Goal: Information Seeking & Learning: Learn about a topic

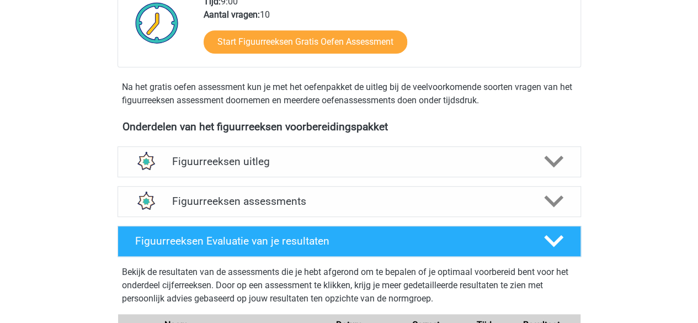
click at [260, 201] on h4 "Figuurreeksen assessments" at bounding box center [349, 201] width 354 height 13
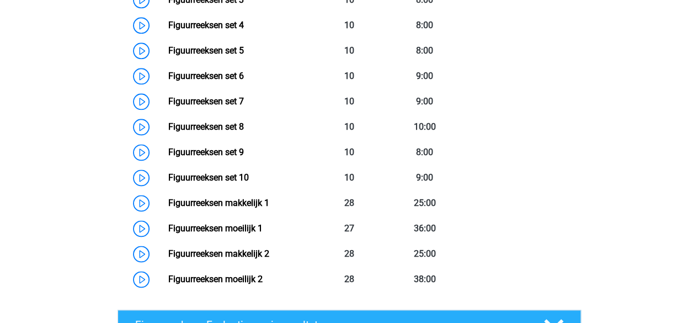
scroll to position [582, 0]
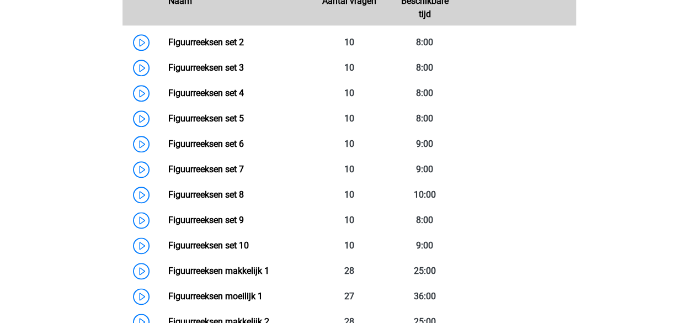
click at [237, 147] on link "Figuurreeksen set 6" at bounding box center [206, 143] width 76 height 10
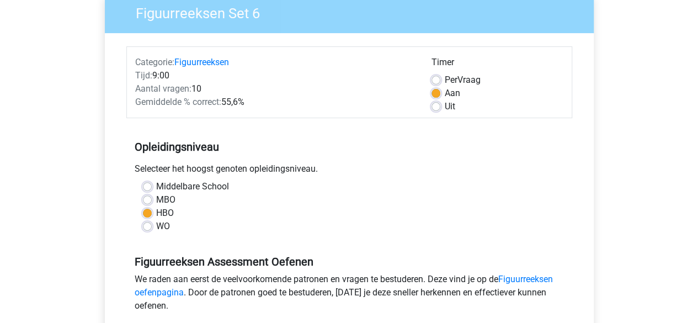
click at [398, 164] on div "Selecteer het hoogst genoten opleidingsniveau." at bounding box center [349, 171] width 446 height 18
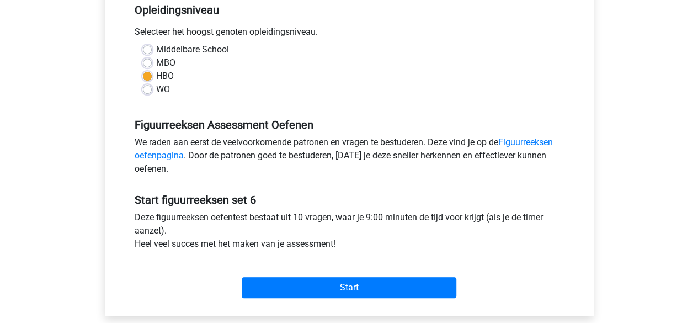
scroll to position [294, 0]
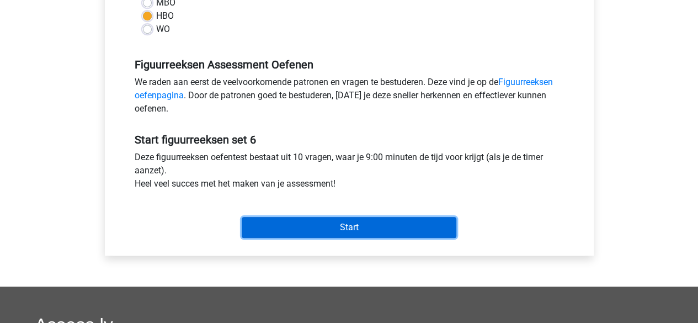
click at [350, 226] on input "Start" at bounding box center [349, 227] width 215 height 21
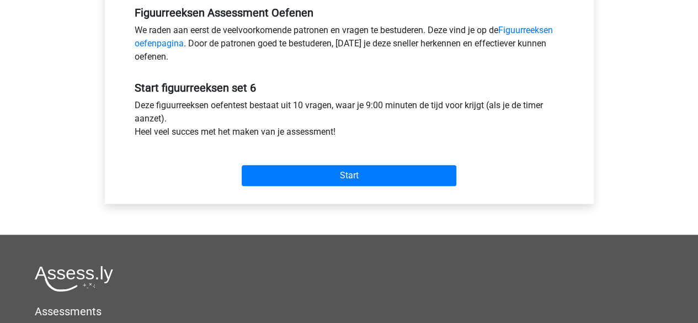
scroll to position [370, 0]
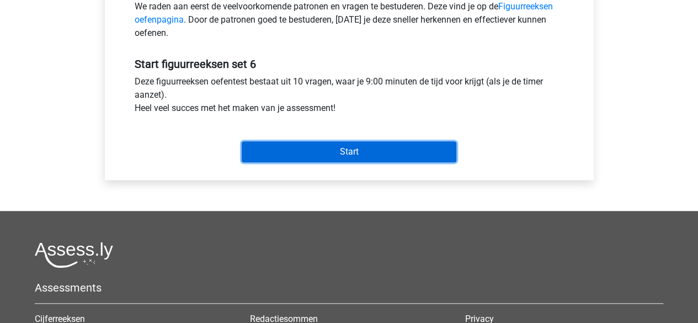
click at [345, 152] on input "Start" at bounding box center [349, 151] width 215 height 21
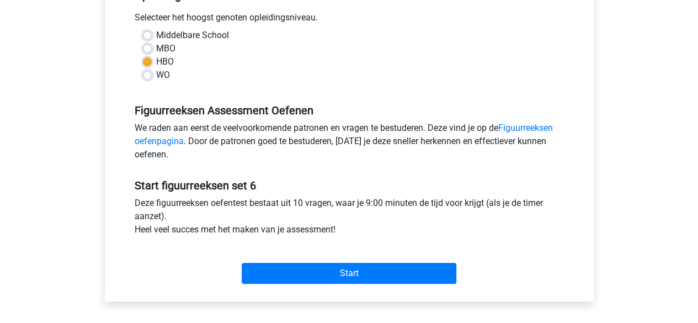
scroll to position [205, 0]
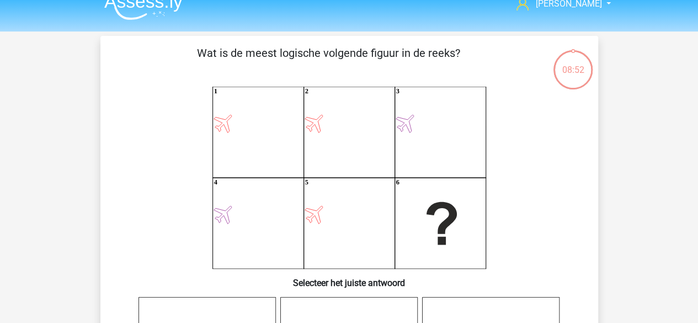
scroll to position [15, 0]
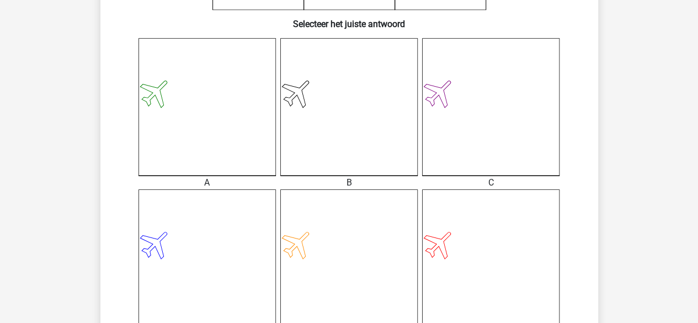
click at [491, 244] on icon at bounding box center [490, 257] width 137 height 137
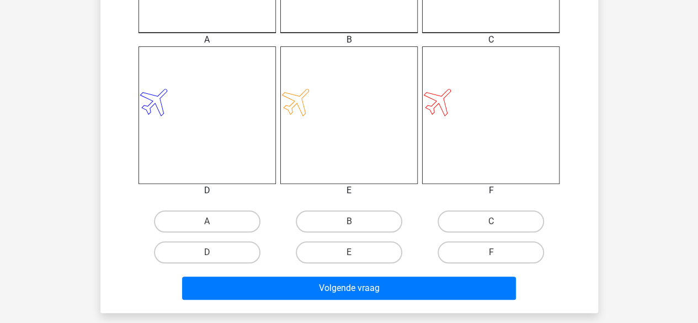
scroll to position [428, 0]
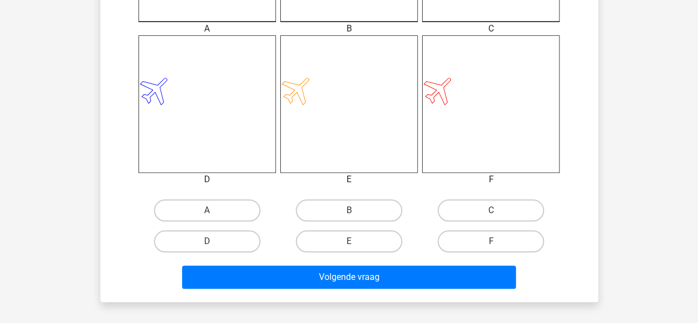
click at [491, 239] on label "F" at bounding box center [490, 241] width 106 height 22
click at [491, 241] on input "F" at bounding box center [494, 244] width 7 height 7
radio input "true"
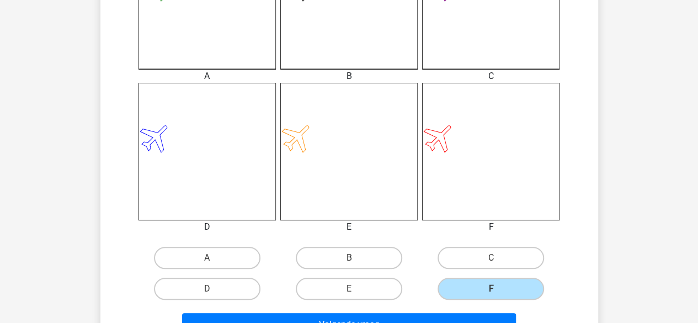
scroll to position [0, 0]
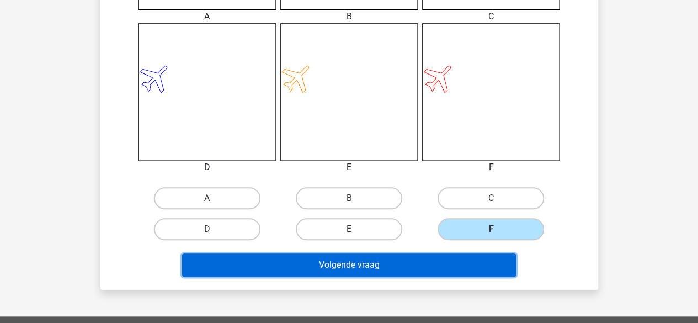
click at [366, 271] on button "Volgende vraag" at bounding box center [349, 264] width 334 height 23
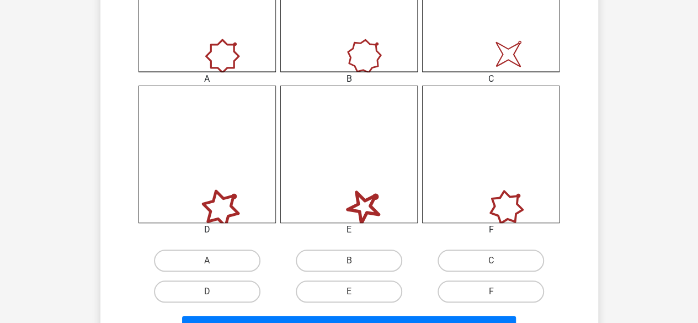
scroll to position [458, 0]
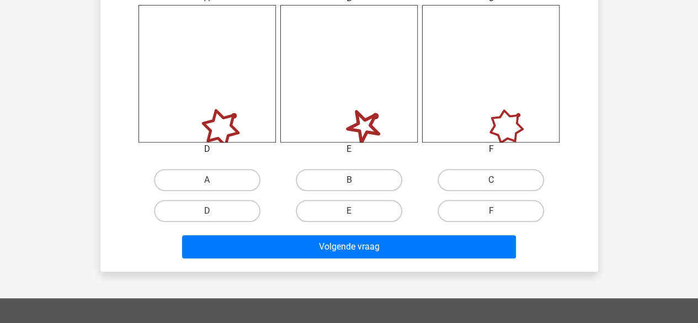
click at [491, 179] on label "C" at bounding box center [490, 180] width 106 height 22
click at [491, 180] on input "C" at bounding box center [494, 183] width 7 height 7
radio input "true"
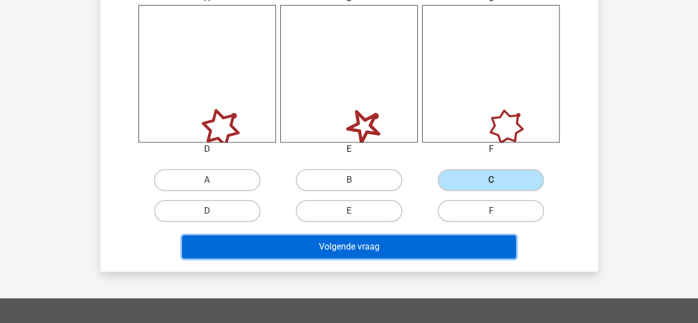
click at [344, 252] on button "Volgende vraag" at bounding box center [349, 246] width 334 height 23
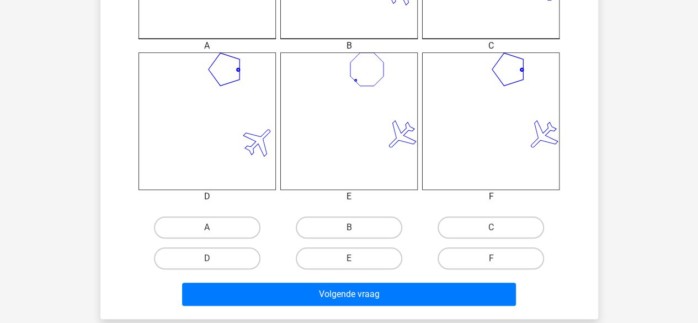
scroll to position [411, 0]
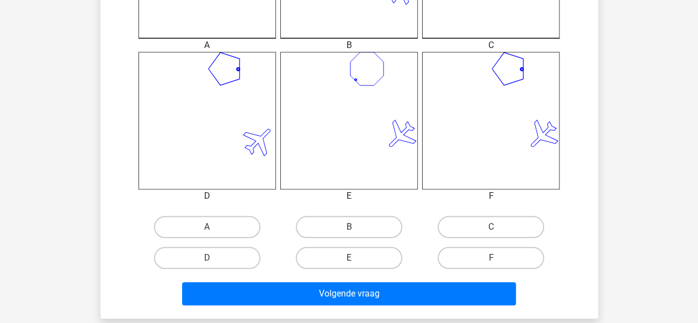
click at [227, 252] on label "D" at bounding box center [207, 258] width 106 height 22
click at [214, 258] on input "D" at bounding box center [210, 261] width 7 height 7
radio input "true"
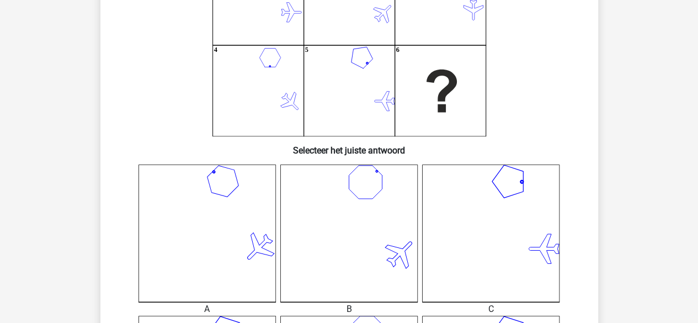
scroll to position [90, 0]
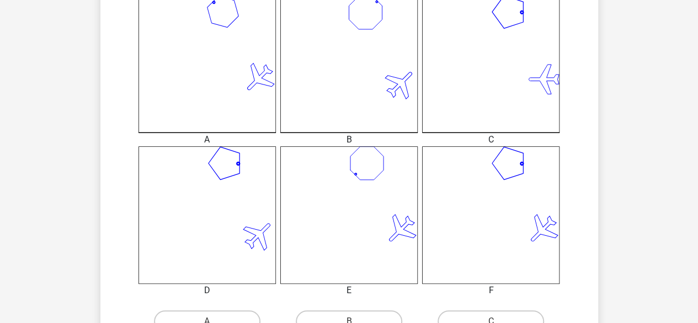
click at [485, 206] on icon at bounding box center [490, 214] width 137 height 137
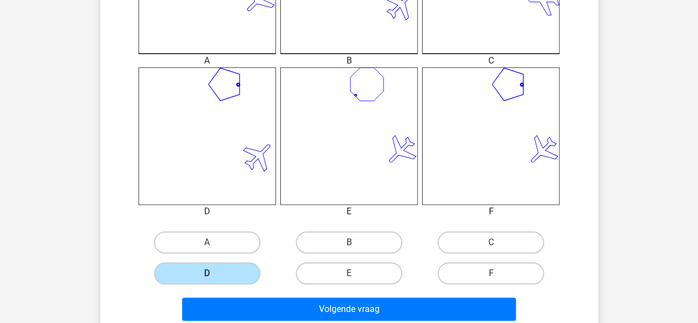
scroll to position [462, 0]
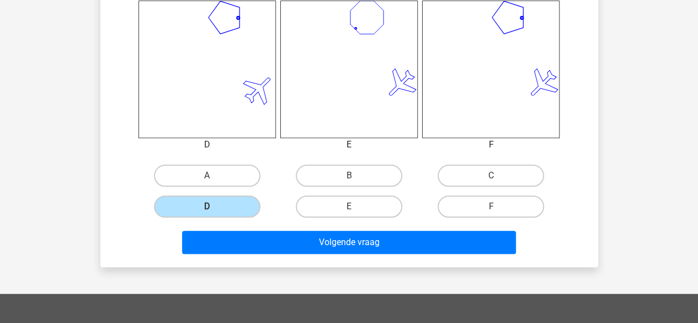
click at [491, 204] on label "F" at bounding box center [490, 206] width 106 height 22
click at [491, 206] on input "F" at bounding box center [494, 209] width 7 height 7
radio input "true"
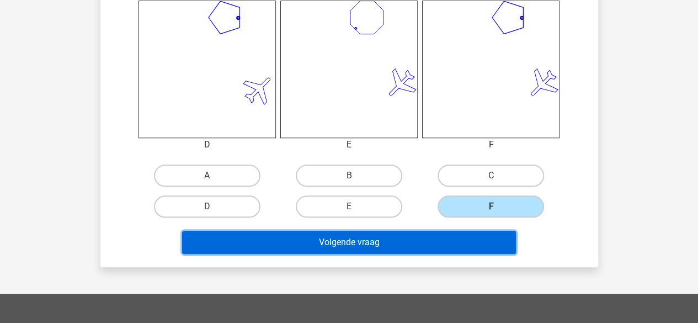
click at [439, 242] on button "Volgende vraag" at bounding box center [349, 242] width 334 height 23
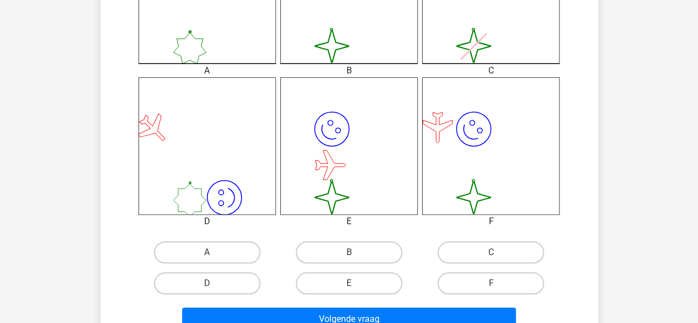
scroll to position [412, 0]
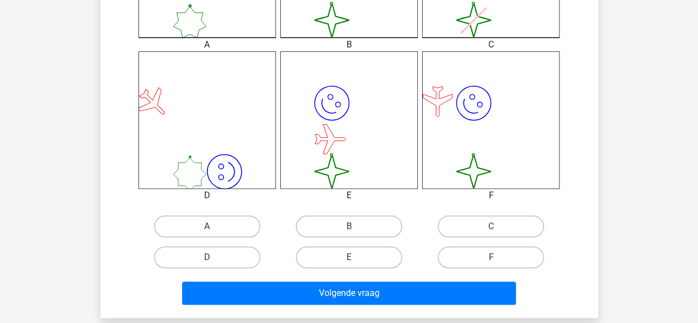
click at [333, 257] on label "E" at bounding box center [349, 257] width 106 height 22
click at [349, 257] on input "E" at bounding box center [352, 260] width 7 height 7
radio input "true"
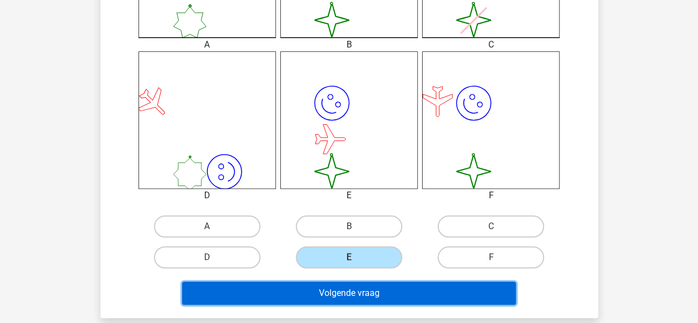
click at [336, 288] on button "Volgende vraag" at bounding box center [349, 292] width 334 height 23
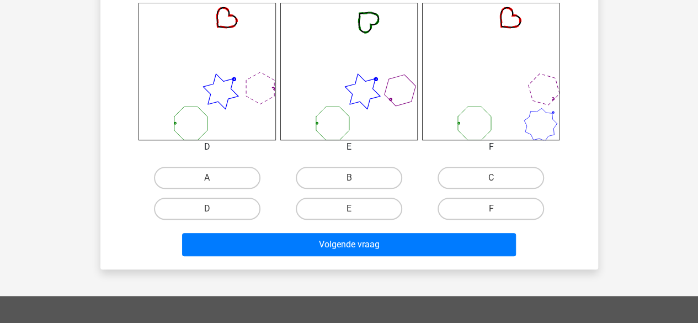
scroll to position [500, 0]
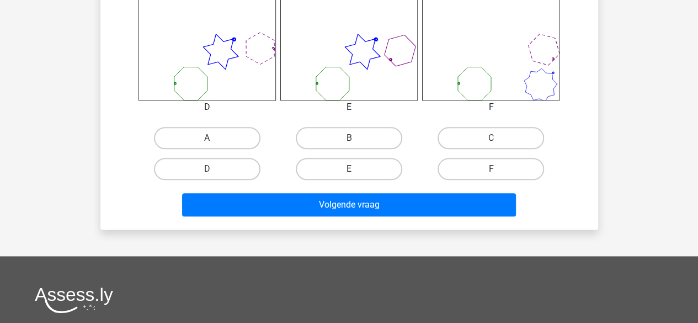
click at [455, 167] on label "F" at bounding box center [490, 169] width 106 height 22
click at [491, 169] on input "F" at bounding box center [494, 172] width 7 height 7
radio input "true"
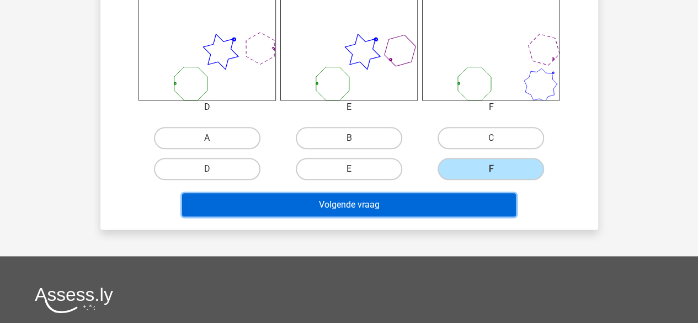
click at [416, 203] on button "Volgende vraag" at bounding box center [349, 204] width 334 height 23
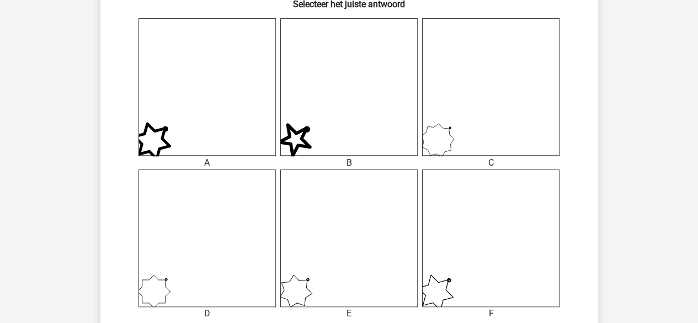
scroll to position [453, 0]
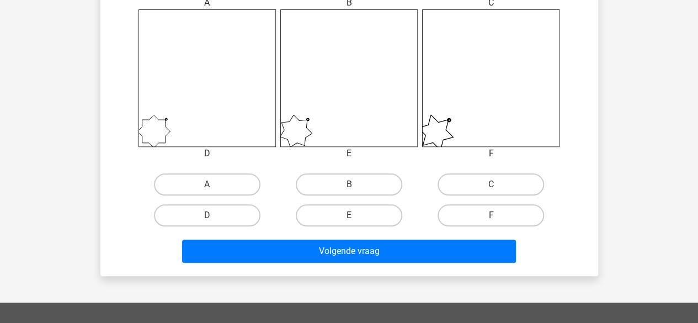
drag, startPoint x: 473, startPoint y: 185, endPoint x: 453, endPoint y: 184, distance: 19.9
click at [453, 184] on label "C" at bounding box center [490, 184] width 106 height 22
click at [491, 184] on input "C" at bounding box center [494, 187] width 7 height 7
radio input "true"
click at [453, 184] on label "C" at bounding box center [490, 184] width 106 height 22
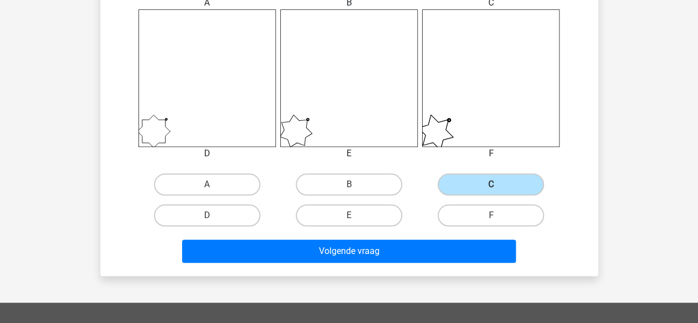
click at [491, 184] on input "C" at bounding box center [494, 187] width 7 height 7
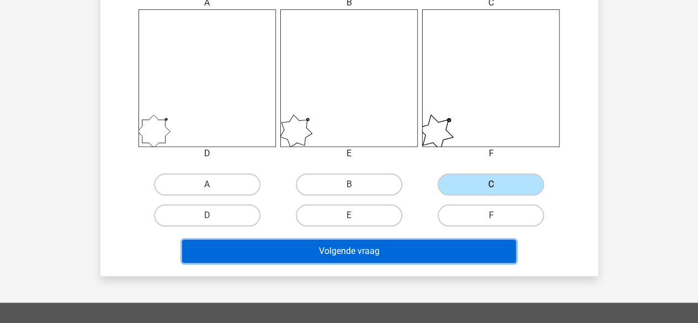
click at [383, 254] on button "Volgende vraag" at bounding box center [349, 250] width 334 height 23
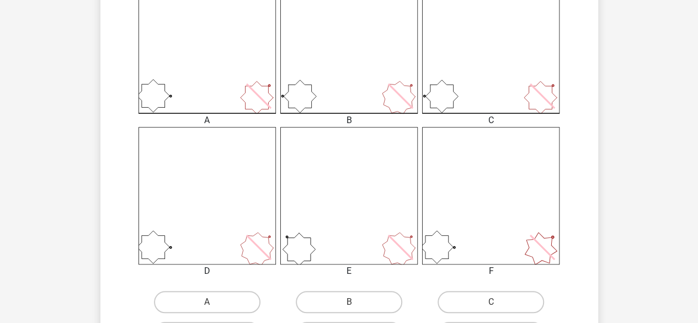
scroll to position [371, 0]
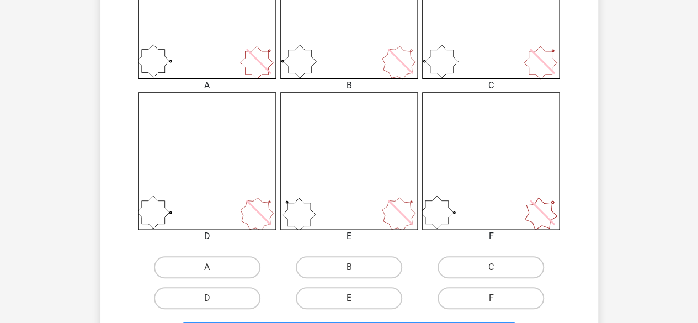
click at [199, 193] on icon at bounding box center [206, 160] width 137 height 137
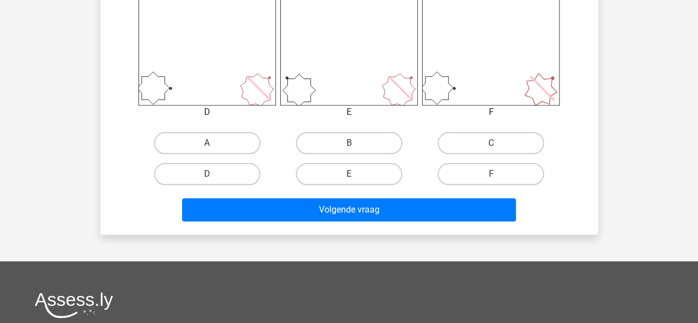
scroll to position [495, 0]
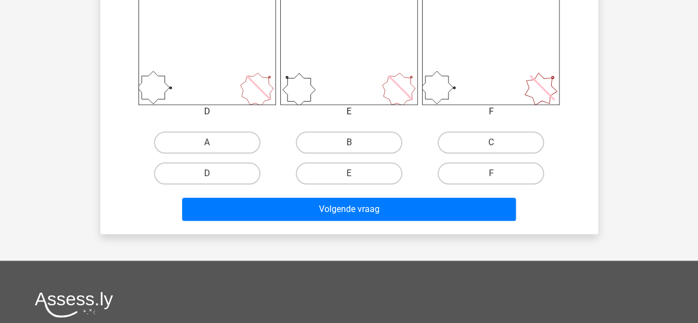
click at [230, 173] on label "D" at bounding box center [207, 173] width 106 height 22
click at [214, 173] on input "D" at bounding box center [210, 176] width 7 height 7
radio input "true"
click at [300, 196] on div "Volgende vraag" at bounding box center [349, 207] width 462 height 36
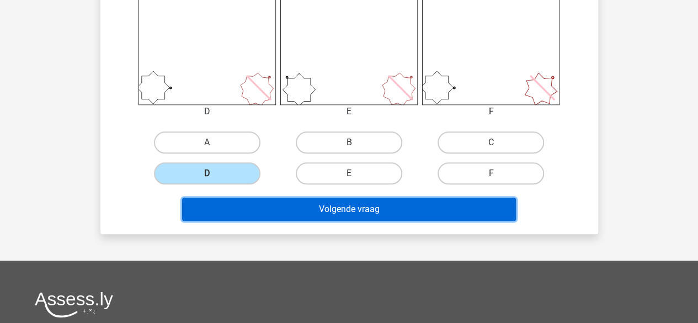
click at [297, 209] on button "Volgende vraag" at bounding box center [349, 208] width 334 height 23
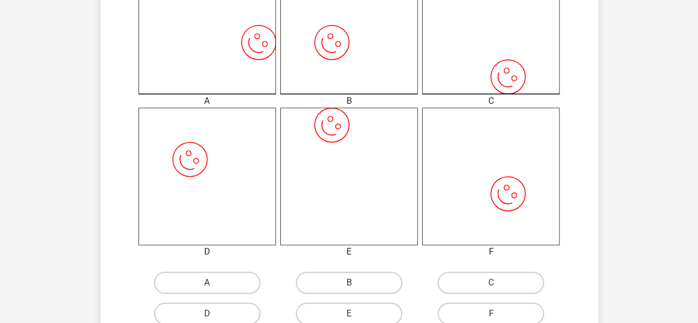
scroll to position [415, 0]
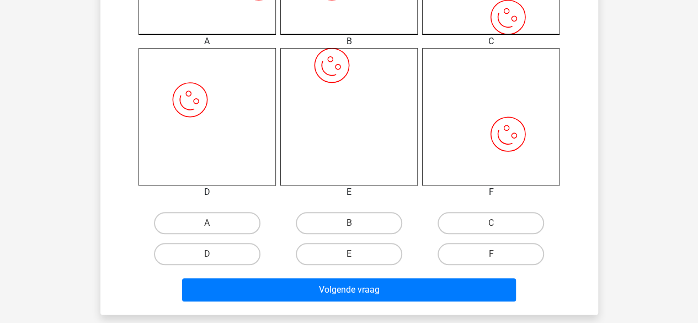
click at [476, 232] on label "C" at bounding box center [490, 223] width 106 height 22
click at [491, 230] on input "C" at bounding box center [494, 226] width 7 height 7
radio input "true"
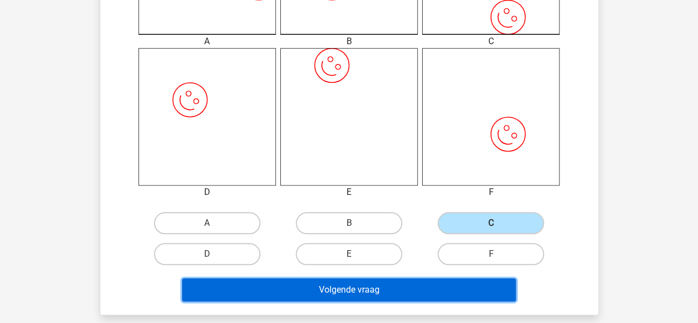
click at [353, 301] on button "Volgende vraag" at bounding box center [349, 289] width 334 height 23
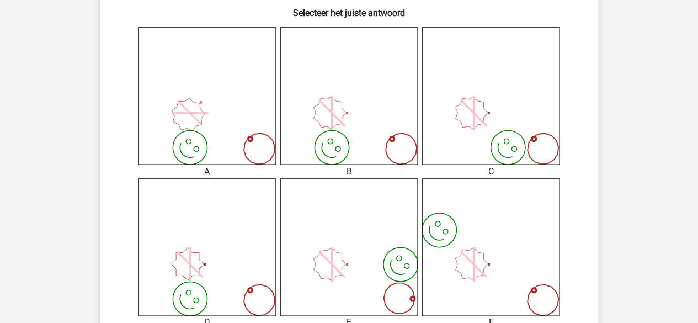
scroll to position [509, 0]
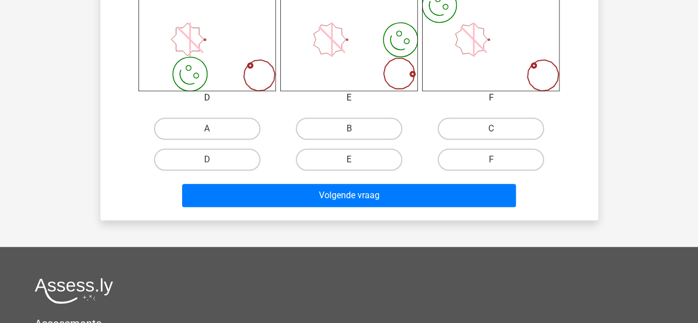
click at [368, 133] on label "B" at bounding box center [349, 128] width 106 height 22
click at [356, 133] on input "B" at bounding box center [352, 132] width 7 height 7
radio input "true"
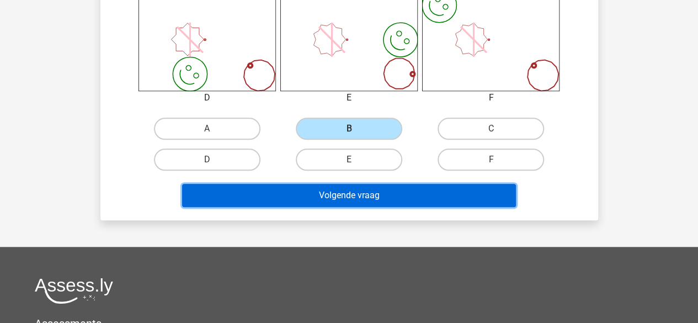
click at [365, 200] on button "Volgende vraag" at bounding box center [349, 195] width 334 height 23
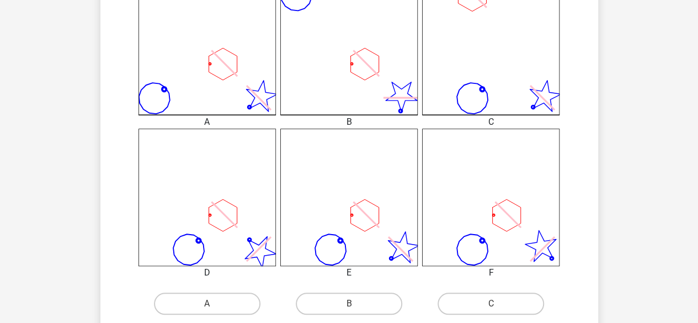
scroll to position [337, 0]
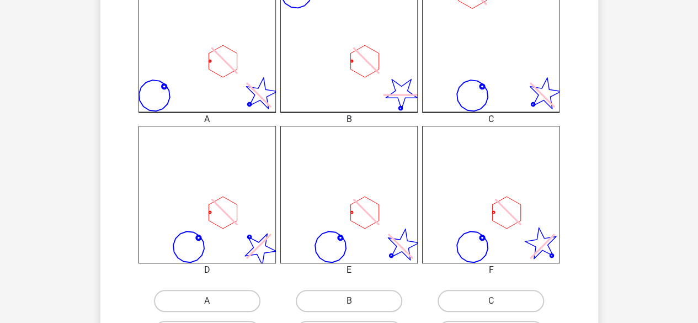
click at [490, 306] on label "C" at bounding box center [490, 301] width 106 height 22
click at [491, 306] on input "C" at bounding box center [494, 304] width 7 height 7
radio input "true"
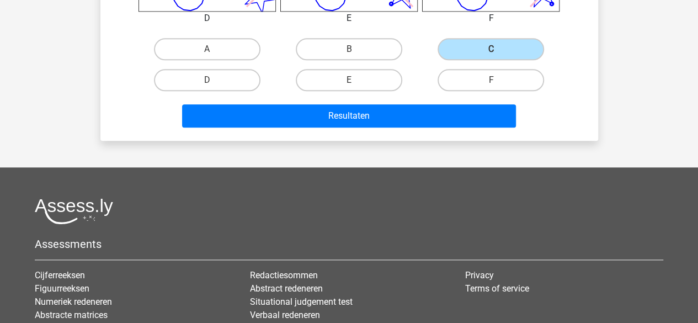
scroll to position [593, 0]
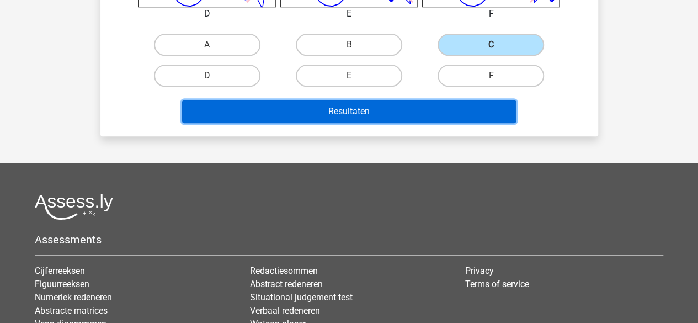
click at [434, 109] on button "Resultaten" at bounding box center [349, 111] width 334 height 23
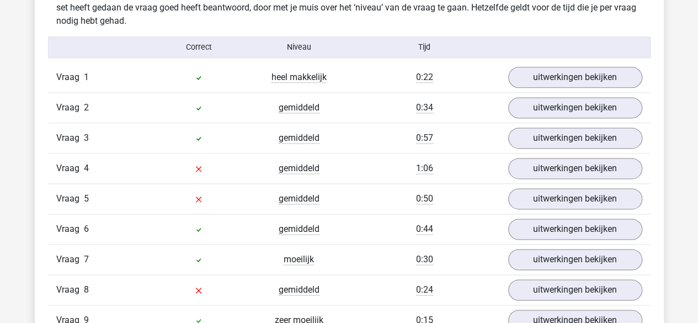
scroll to position [691, 0]
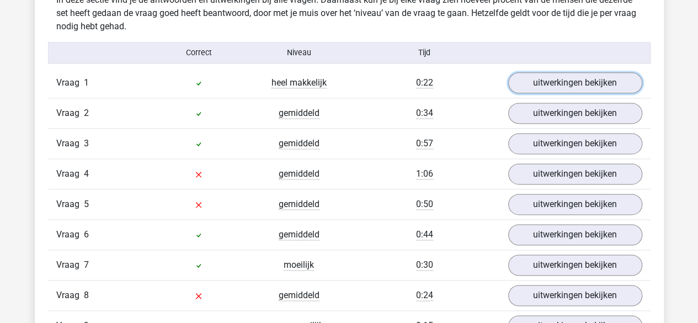
click at [564, 80] on link "uitwerkingen bekijken" at bounding box center [575, 82] width 134 height 21
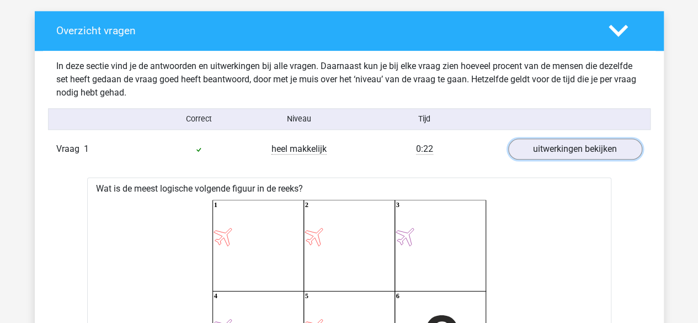
scroll to position [621, 0]
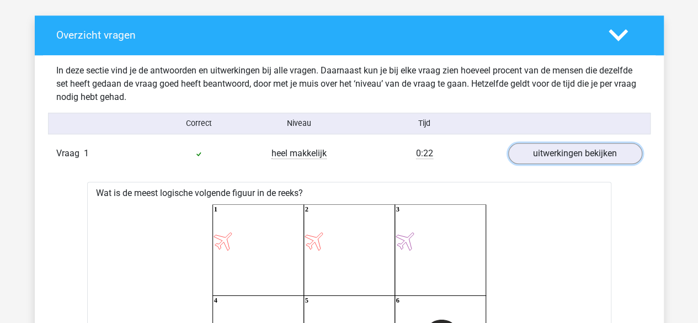
click at [543, 149] on link "uitwerkingen bekijken" at bounding box center [575, 153] width 134 height 21
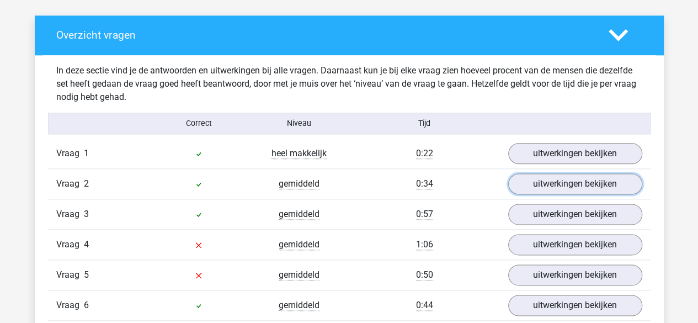
click at [544, 185] on link "uitwerkingen bekijken" at bounding box center [575, 183] width 134 height 21
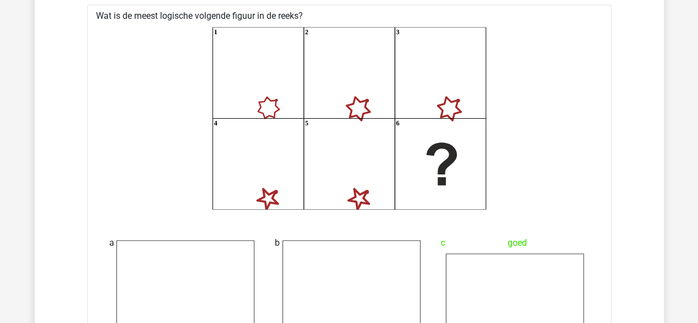
scroll to position [734, 0]
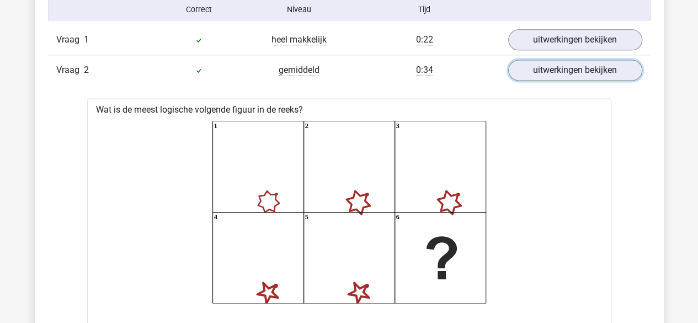
click at [546, 66] on link "uitwerkingen bekijken" at bounding box center [575, 70] width 134 height 21
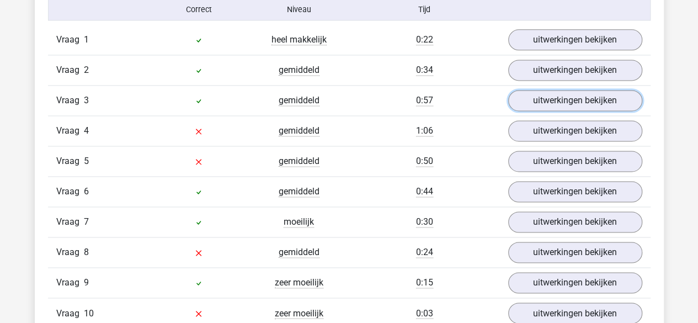
click at [552, 94] on link "uitwerkingen bekijken" at bounding box center [575, 100] width 134 height 21
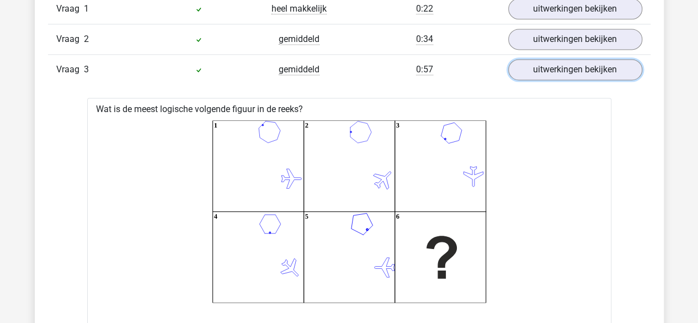
scroll to position [765, 0]
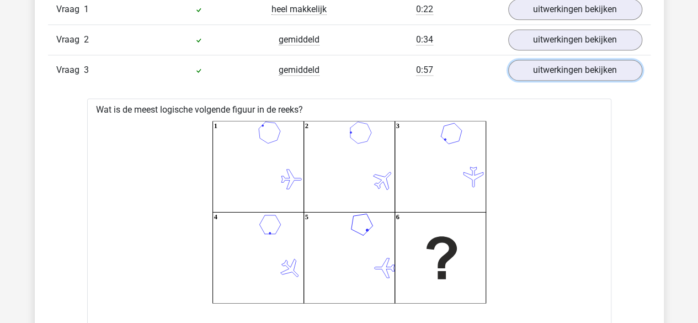
click at [543, 71] on link "uitwerkingen bekijken" at bounding box center [575, 70] width 134 height 21
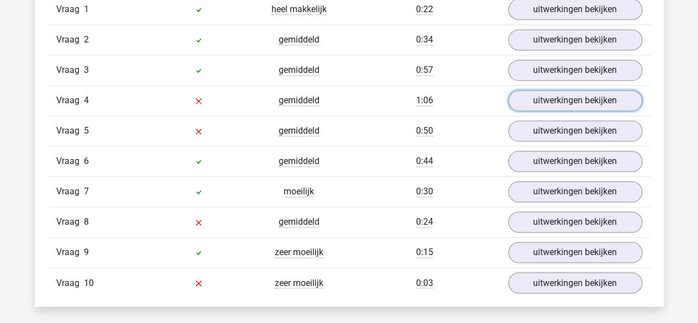
click at [551, 94] on link "uitwerkingen bekijken" at bounding box center [575, 100] width 134 height 21
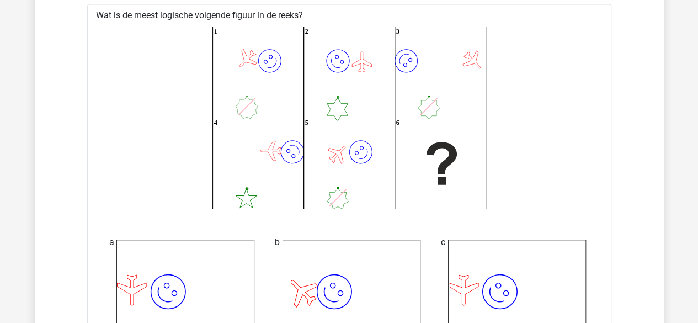
scroll to position [826, 0]
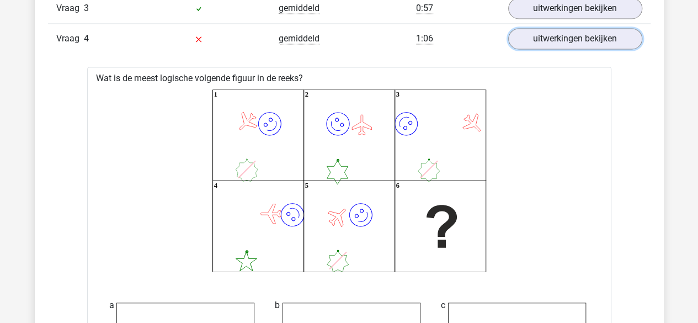
click at [539, 45] on link "uitwerkingen bekijken" at bounding box center [575, 38] width 134 height 21
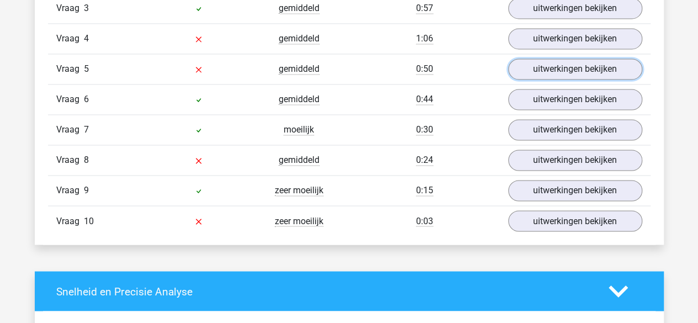
click at [540, 66] on link "uitwerkingen bekijken" at bounding box center [575, 68] width 134 height 21
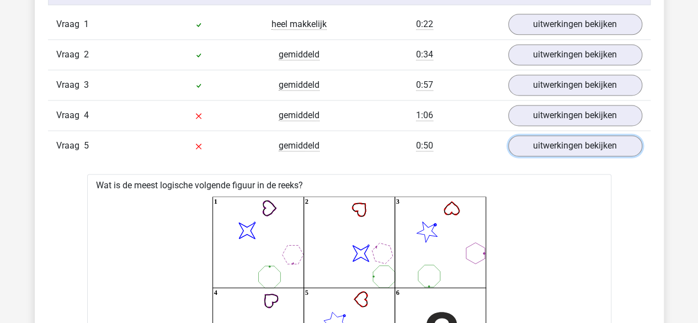
scroll to position [749, 0]
click at [535, 142] on link "uitwerkingen bekijken" at bounding box center [575, 146] width 134 height 21
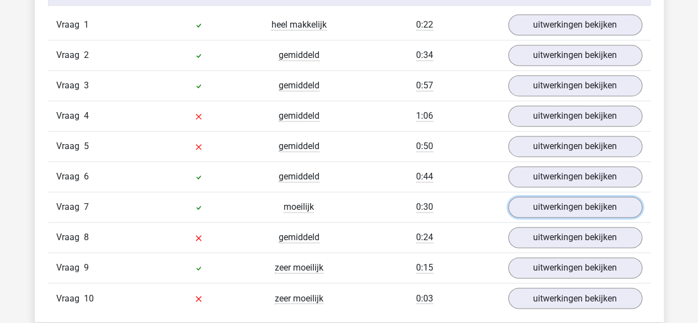
click at [546, 201] on link "uitwerkingen bekijken" at bounding box center [575, 206] width 134 height 21
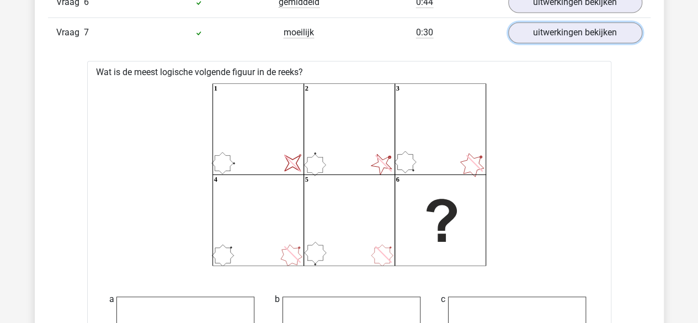
scroll to position [883, 0]
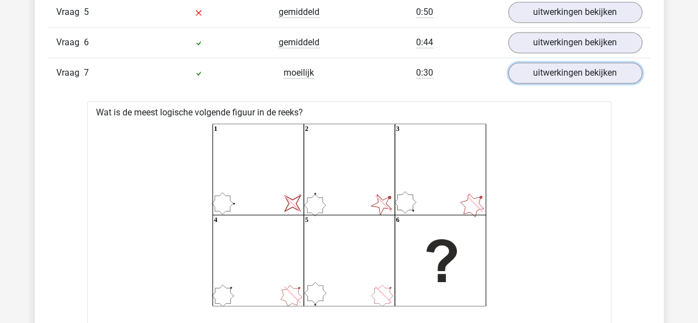
click at [587, 73] on link "uitwerkingen bekijken" at bounding box center [575, 72] width 134 height 21
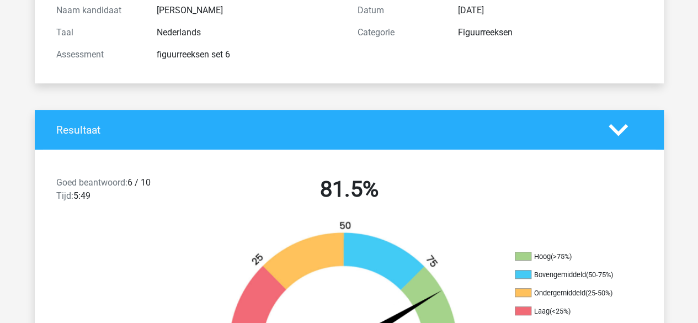
scroll to position [0, 0]
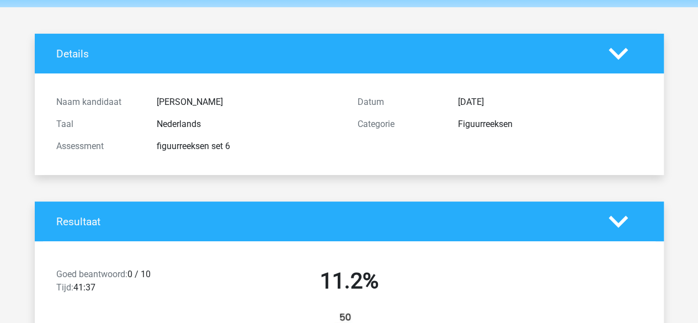
scroll to position [39, 0]
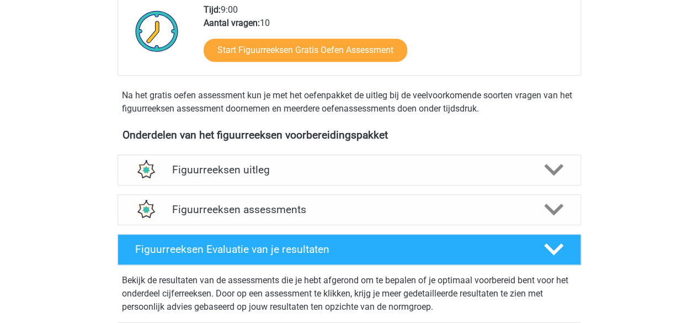
scroll to position [288, 0]
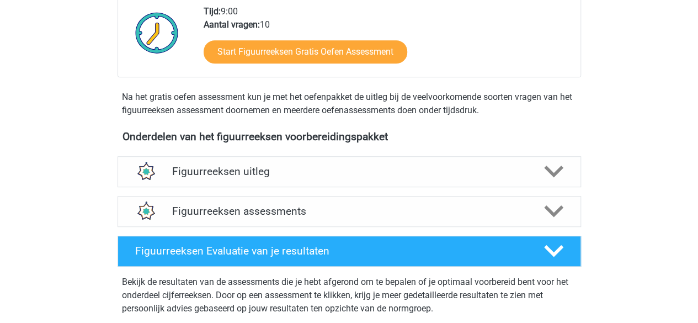
click at [244, 184] on div "Figuurreeksen uitleg" at bounding box center [348, 171] width 463 height 31
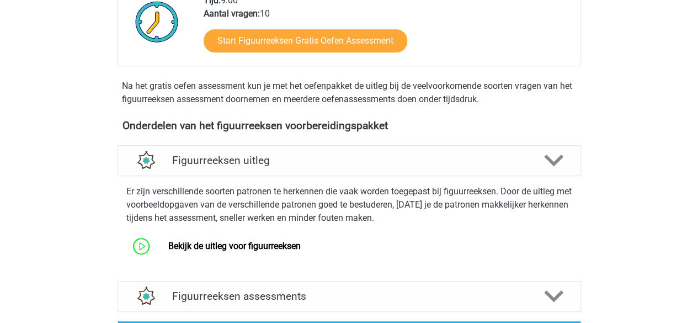
click at [234, 167] on div "Figuurreeksen uitleg" at bounding box center [348, 160] width 463 height 31
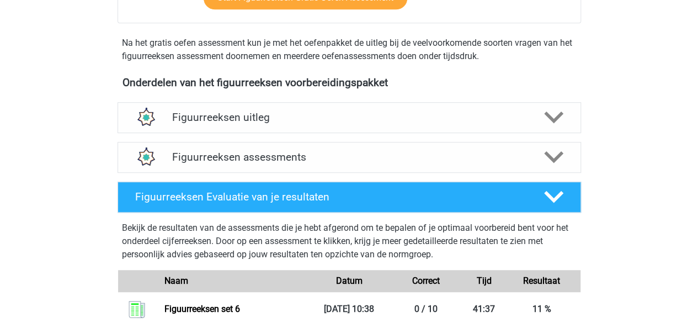
click at [227, 155] on h4 "Figuurreeksen assessments" at bounding box center [349, 157] width 354 height 13
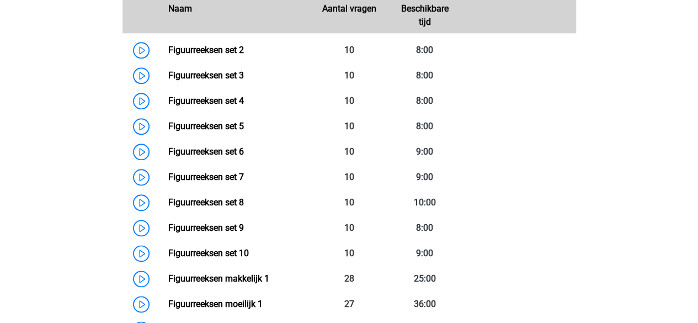
scroll to position [575, 0]
click at [227, 155] on link "Figuurreeksen set 6" at bounding box center [206, 151] width 76 height 10
click at [244, 172] on link "Figuurreeksen set 7" at bounding box center [206, 176] width 76 height 10
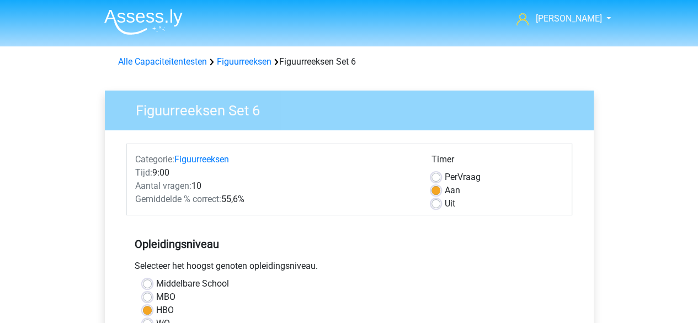
scroll to position [297, 0]
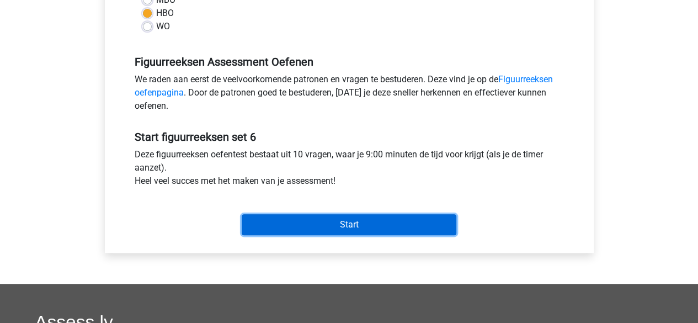
click at [289, 232] on input "Start" at bounding box center [349, 224] width 215 height 21
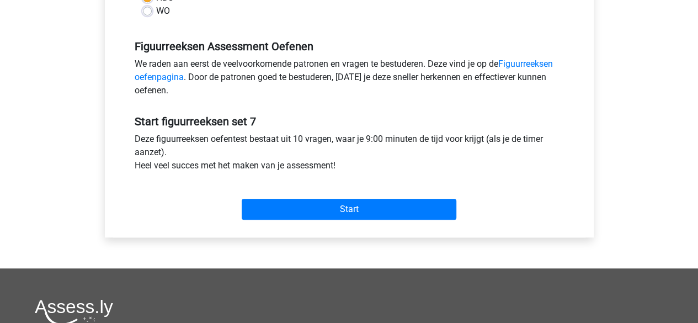
scroll to position [313, 0]
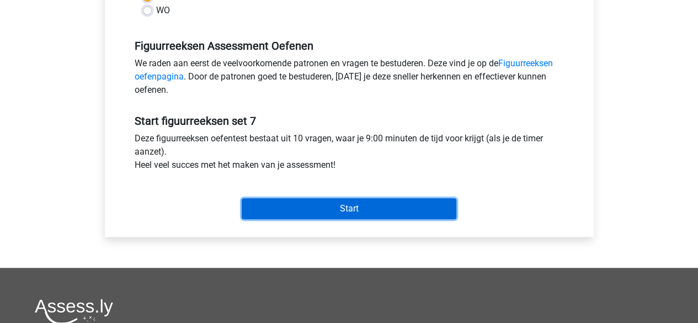
click at [355, 202] on input "Start" at bounding box center [349, 208] width 215 height 21
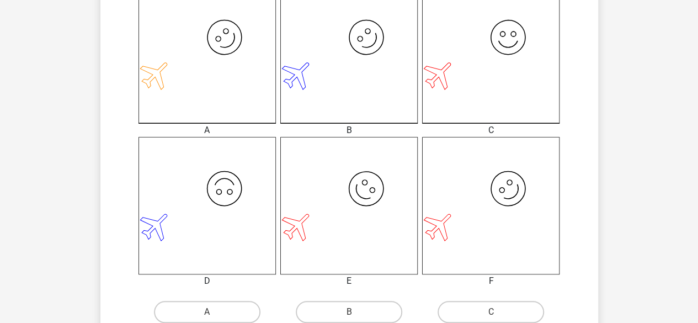
scroll to position [434, 0]
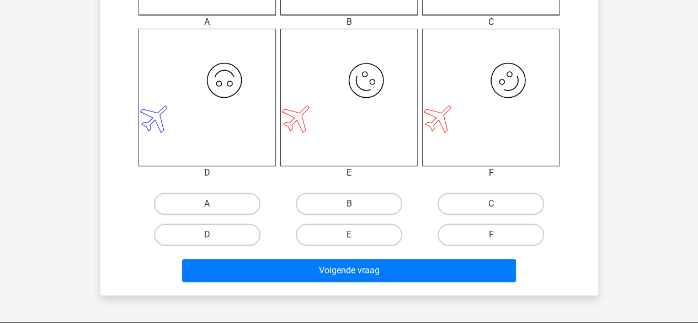
click at [488, 240] on label "F" at bounding box center [490, 234] width 106 height 22
click at [491, 240] on input "F" at bounding box center [494, 237] width 7 height 7
radio input "true"
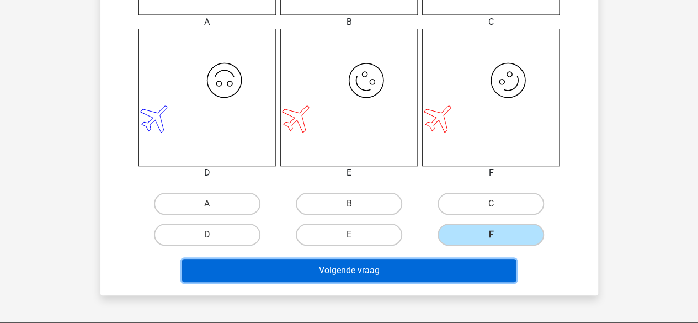
click at [433, 264] on button "Volgende vraag" at bounding box center [349, 270] width 334 height 23
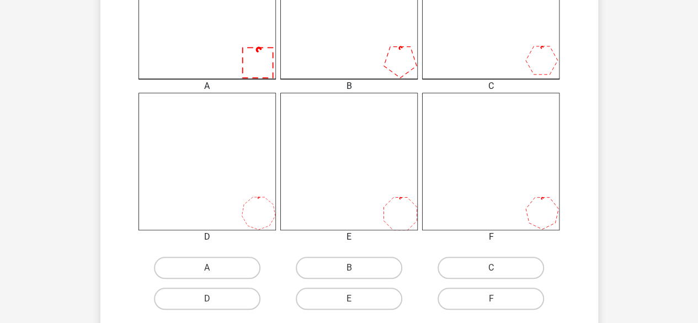
scroll to position [370, 0]
click at [212, 264] on label "A" at bounding box center [207, 268] width 106 height 22
click at [212, 268] on input "A" at bounding box center [210, 271] width 7 height 7
radio input "true"
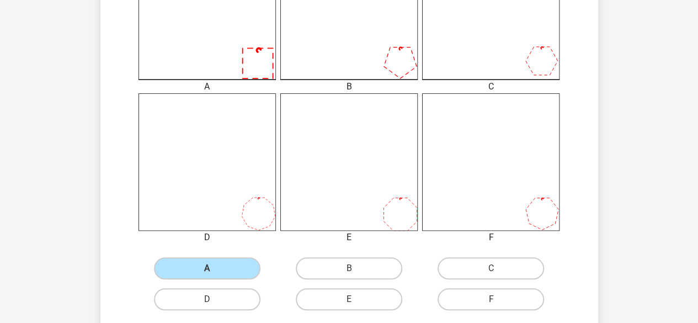
scroll to position [477, 0]
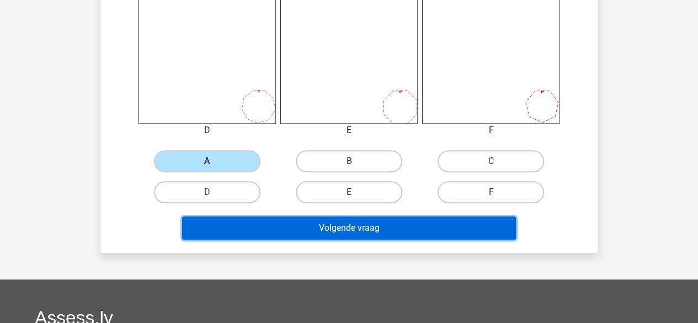
click at [289, 237] on button "Volgende vraag" at bounding box center [349, 227] width 334 height 23
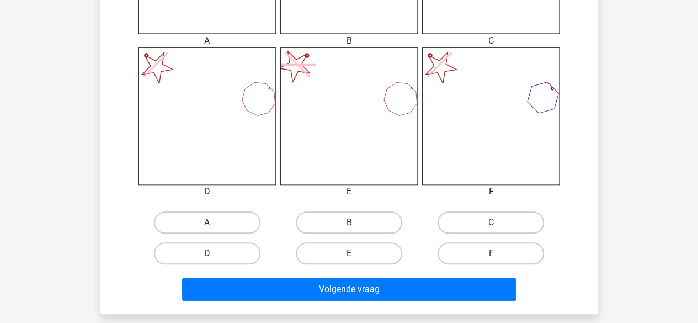
scroll to position [416, 0]
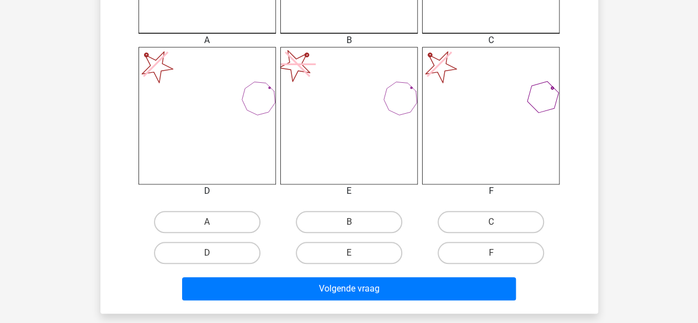
click at [187, 253] on label "D" at bounding box center [207, 253] width 106 height 22
click at [207, 253] on input "D" at bounding box center [210, 256] width 7 height 7
radio input "true"
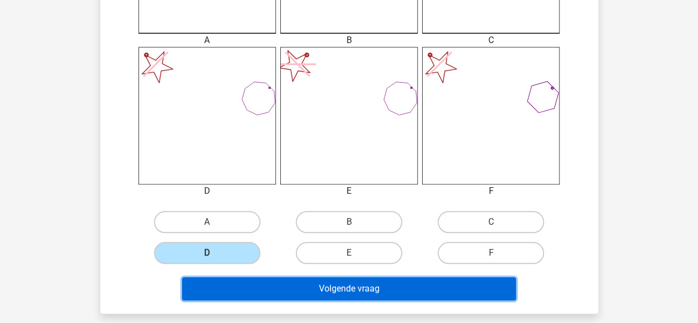
click at [274, 291] on button "Volgende vraag" at bounding box center [349, 288] width 334 height 23
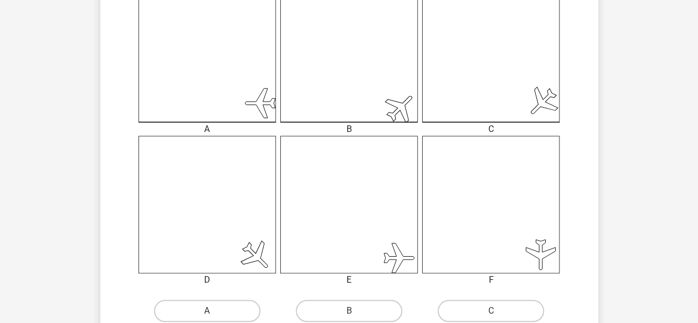
scroll to position [344, 0]
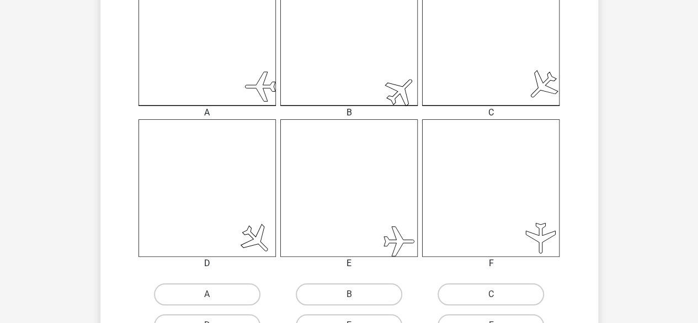
click at [343, 292] on label "B" at bounding box center [349, 294] width 106 height 22
click at [349, 294] on input "B" at bounding box center [352, 297] width 7 height 7
radio input "true"
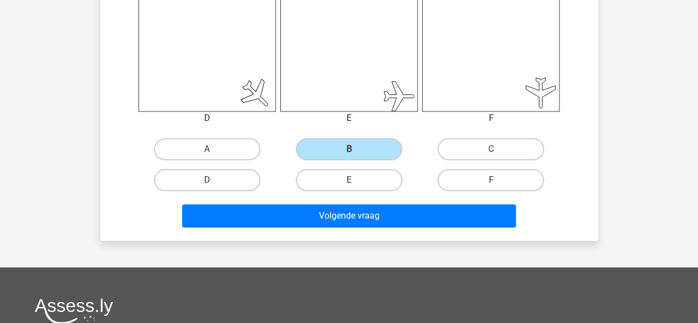
scroll to position [558, 0]
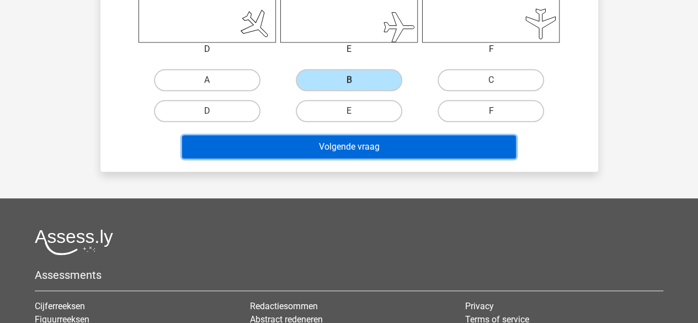
click at [386, 144] on button "Volgende vraag" at bounding box center [349, 146] width 334 height 23
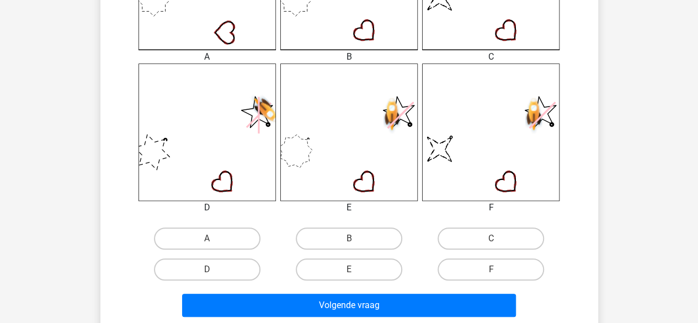
scroll to position [397, 0]
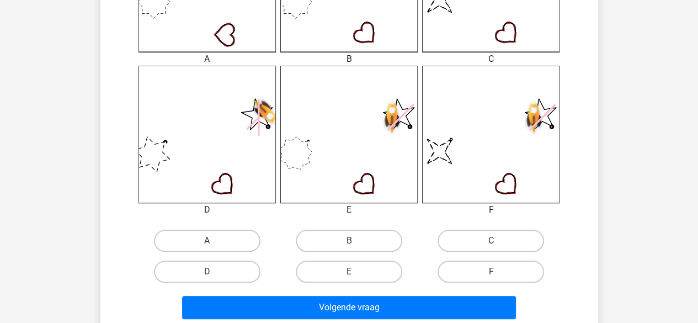
click at [473, 278] on label "F" at bounding box center [490, 271] width 106 height 22
click at [491, 278] on input "F" at bounding box center [494, 274] width 7 height 7
radio input "true"
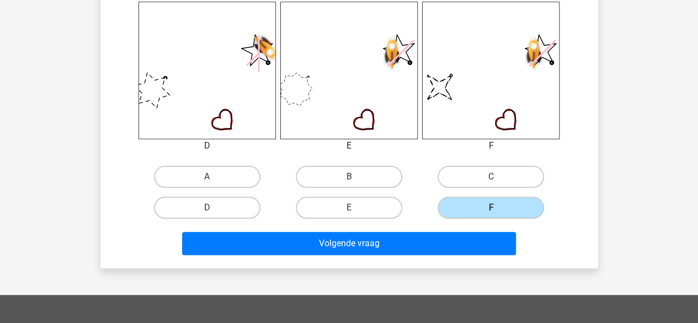
scroll to position [463, 0]
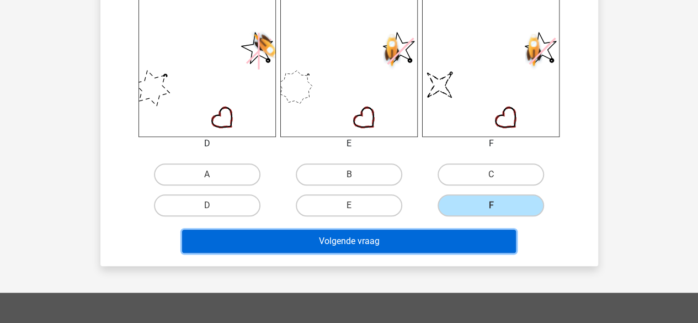
click at [416, 233] on button "Volgende vraag" at bounding box center [349, 240] width 334 height 23
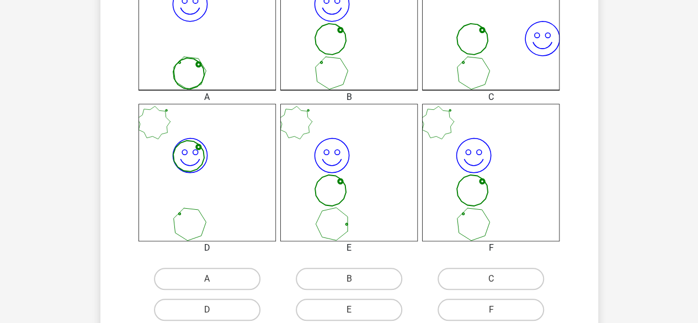
scroll to position [371, 0]
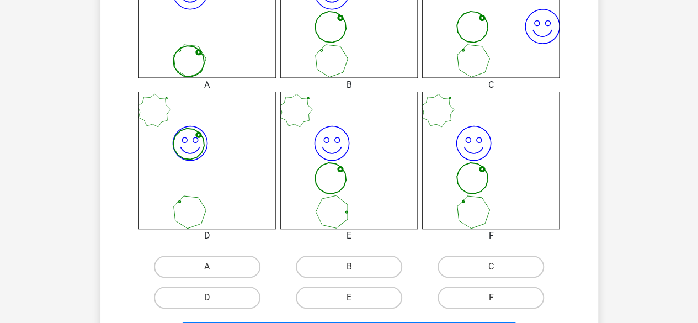
click at [331, 301] on label "E" at bounding box center [349, 297] width 106 height 22
click at [349, 301] on input "E" at bounding box center [352, 300] width 7 height 7
radio input "true"
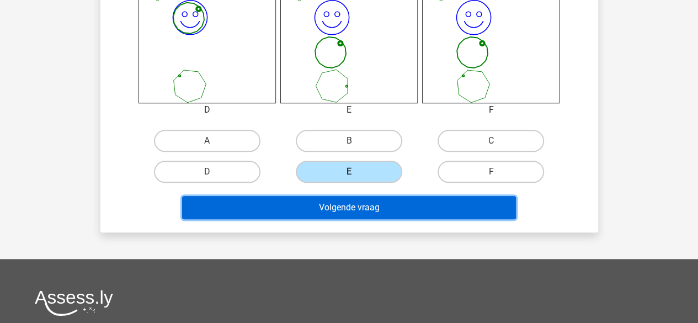
click at [350, 210] on button "Volgende vraag" at bounding box center [349, 207] width 334 height 23
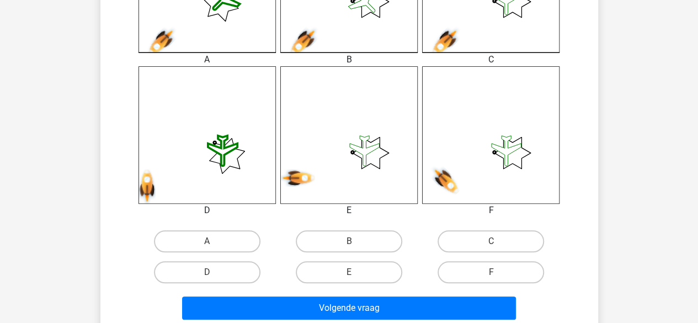
scroll to position [399, 0]
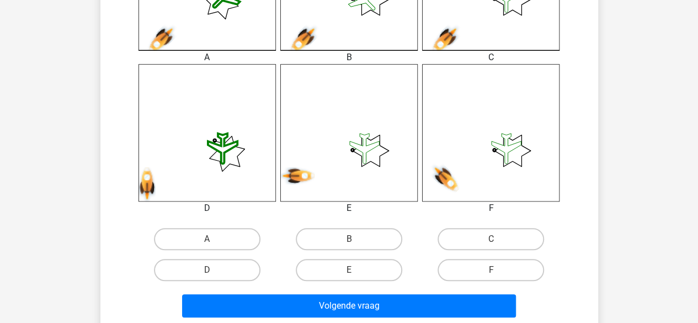
click at [479, 236] on label "C" at bounding box center [490, 239] width 106 height 22
click at [491, 239] on input "C" at bounding box center [494, 242] width 7 height 7
radio input "true"
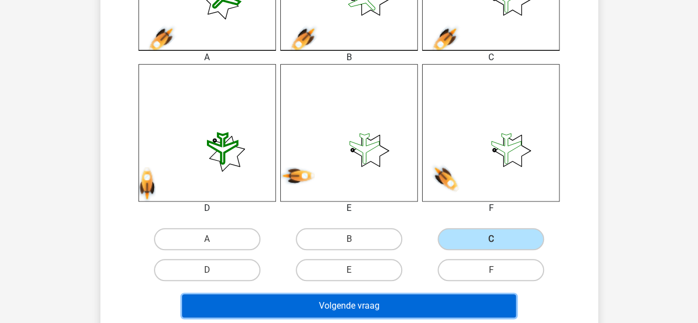
click at [427, 309] on button "Volgende vraag" at bounding box center [349, 305] width 334 height 23
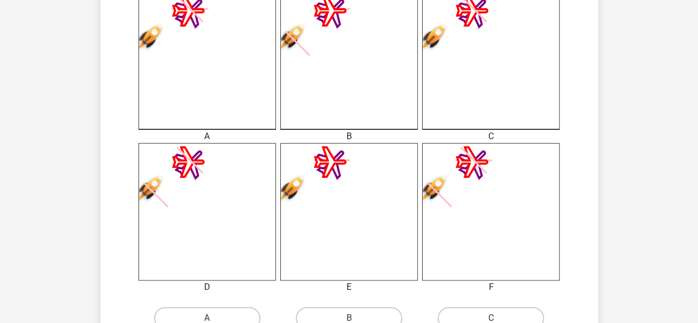
scroll to position [405, 0]
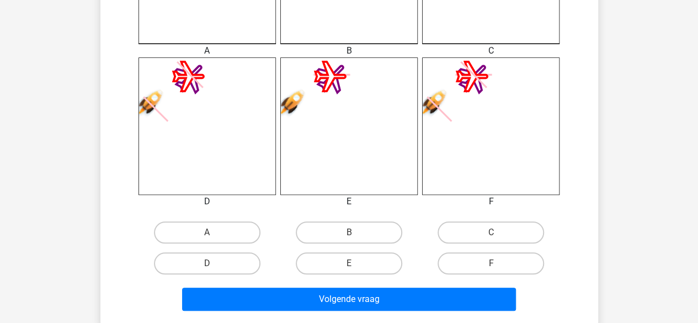
click at [233, 263] on label "D" at bounding box center [207, 263] width 106 height 22
click at [214, 263] on input "D" at bounding box center [210, 266] width 7 height 7
radio input "true"
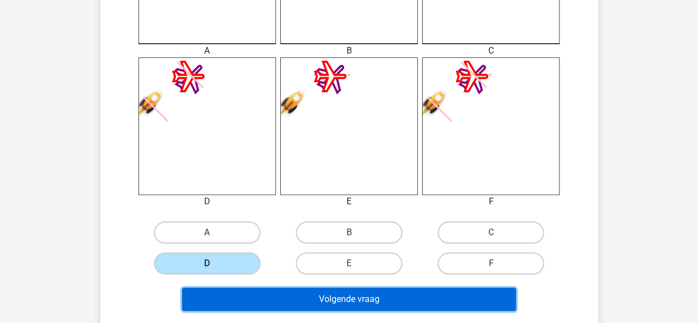
click at [280, 296] on button "Volgende vraag" at bounding box center [349, 298] width 334 height 23
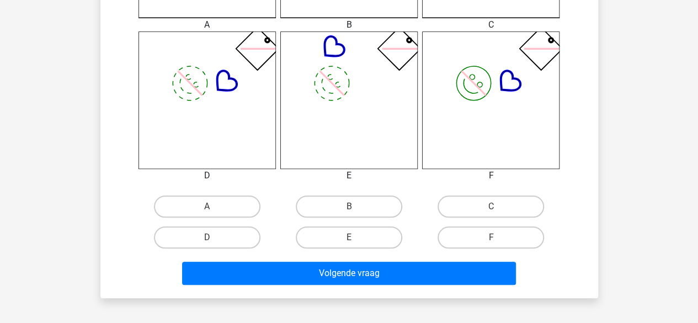
scroll to position [432, 0]
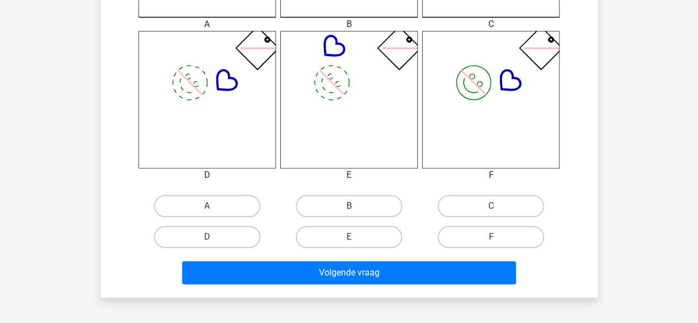
click at [311, 213] on label "B" at bounding box center [349, 206] width 106 height 22
click at [349, 213] on input "B" at bounding box center [352, 209] width 7 height 7
radio input "true"
click at [330, 284] on div "Volgende vraag" at bounding box center [349, 275] width 426 height 28
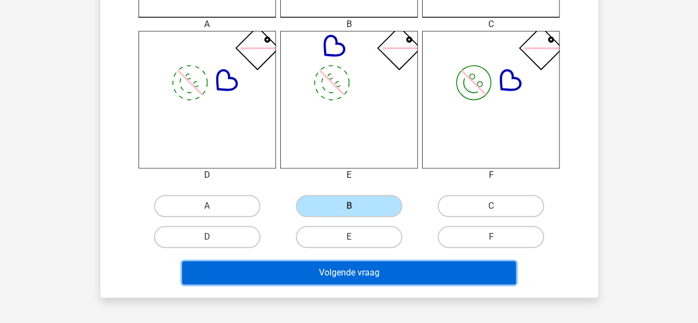
click at [329, 281] on button "Volgende vraag" at bounding box center [349, 272] width 334 height 23
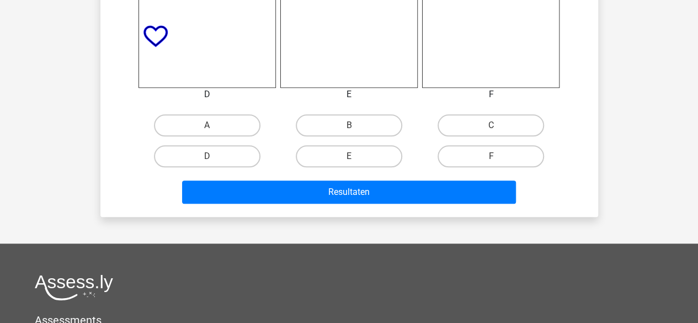
scroll to position [515, 0]
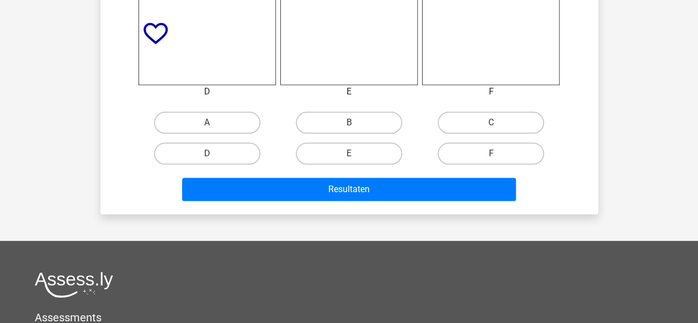
click at [242, 142] on label "D" at bounding box center [207, 153] width 106 height 22
click at [214, 153] on input "D" at bounding box center [210, 156] width 7 height 7
radio input "true"
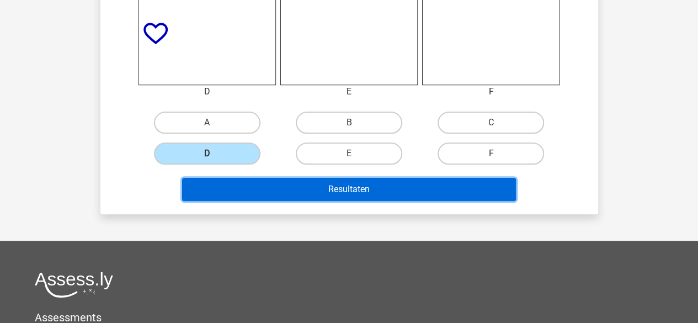
click at [293, 195] on button "Resultaten" at bounding box center [349, 189] width 334 height 23
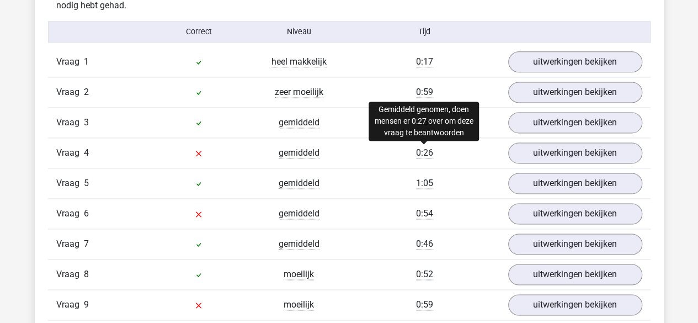
scroll to position [715, 0]
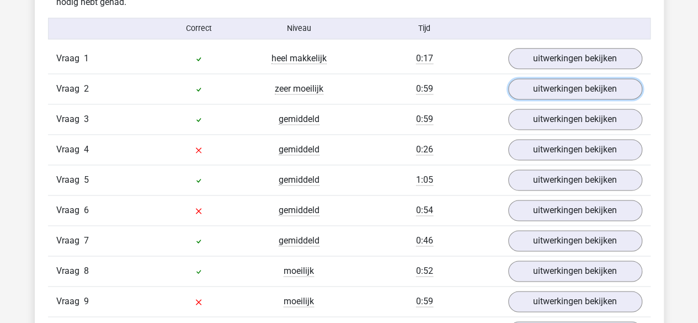
click at [554, 95] on link "uitwerkingen bekijken" at bounding box center [575, 88] width 134 height 21
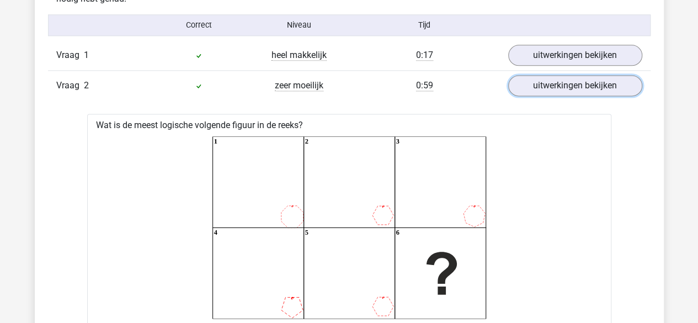
scroll to position [718, 0]
click at [580, 92] on link "uitwerkingen bekijken" at bounding box center [575, 86] width 134 height 21
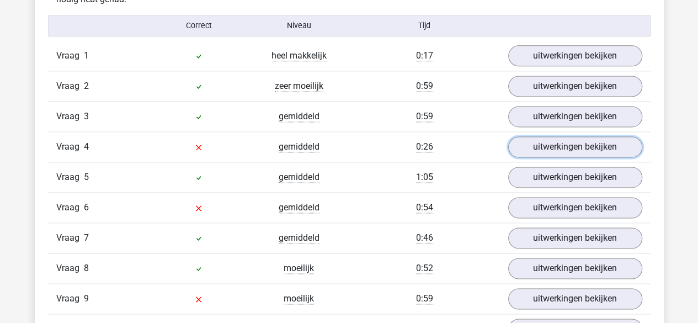
click at [575, 145] on link "uitwerkingen bekijken" at bounding box center [575, 146] width 134 height 21
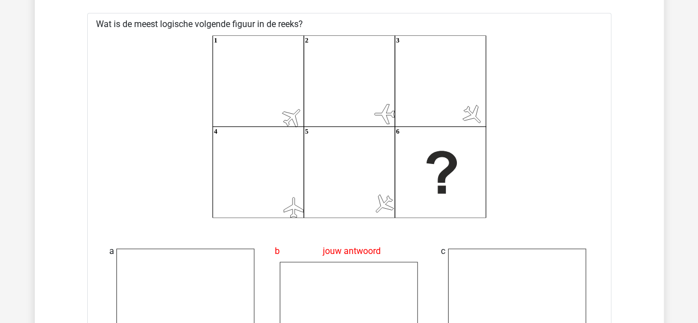
scroll to position [838, 0]
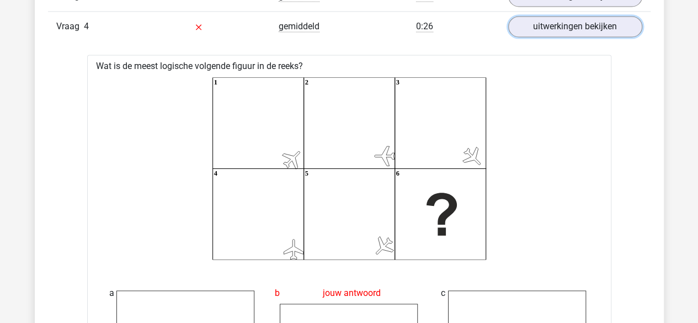
click at [563, 30] on link "uitwerkingen bekijken" at bounding box center [575, 26] width 134 height 21
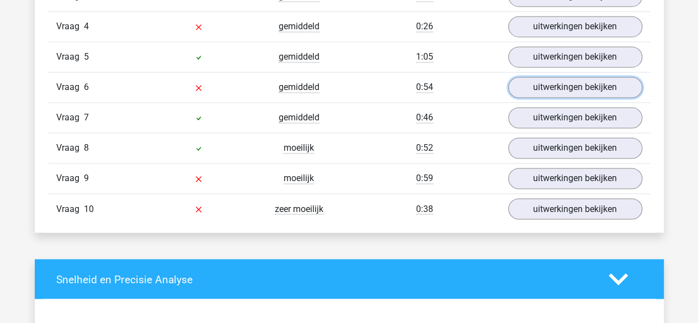
click at [570, 90] on link "uitwerkingen bekijken" at bounding box center [575, 87] width 134 height 21
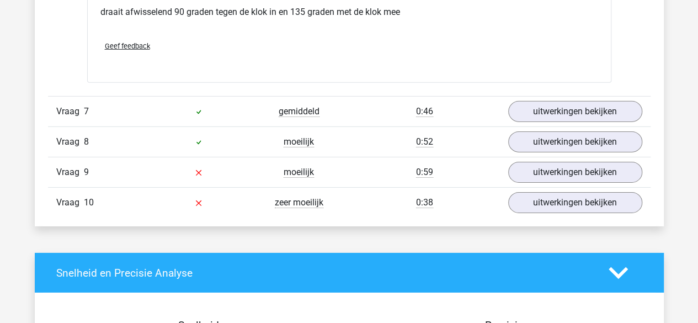
scroll to position [1725, 0]
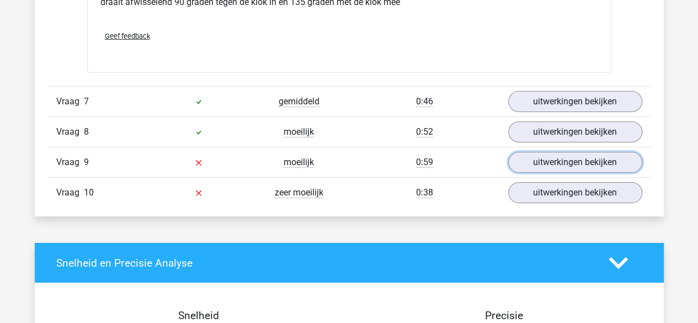
click at [555, 156] on link "uitwerkingen bekijken" at bounding box center [575, 162] width 134 height 21
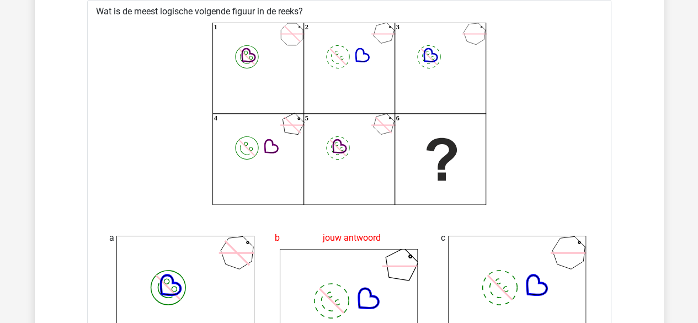
scroll to position [1909, 0]
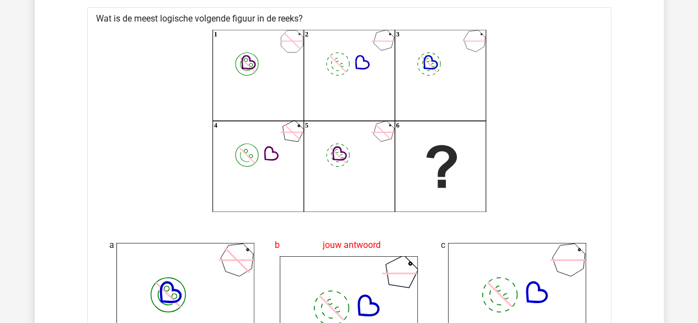
click at [579, 121] on icon "image/svg+xml 1 image/svg+xml 2 image/svg+xml 3 image/svg+xml 4 image/svg+xml" at bounding box center [349, 121] width 489 height 182
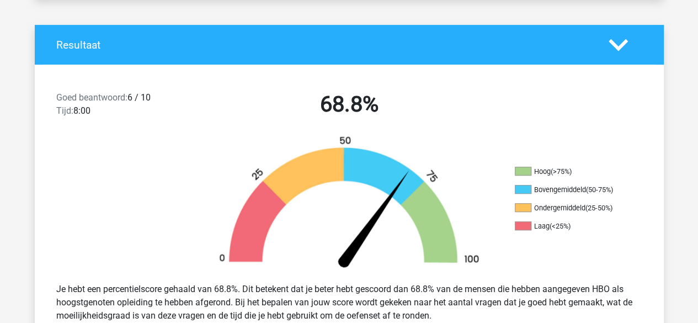
scroll to position [0, 0]
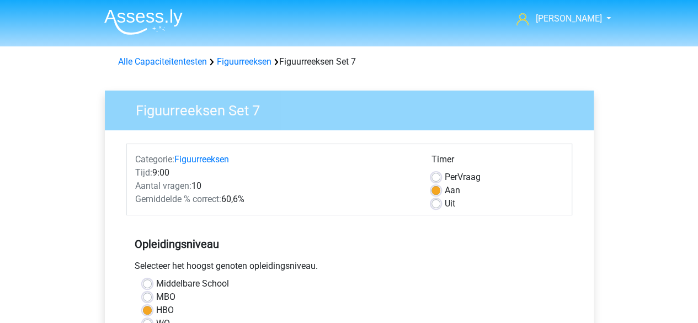
scroll to position [1, 0]
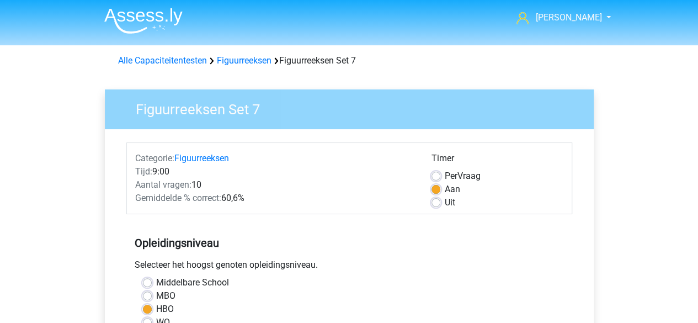
click at [241, 61] on link "Figuurreeksen" at bounding box center [244, 60] width 55 height 10
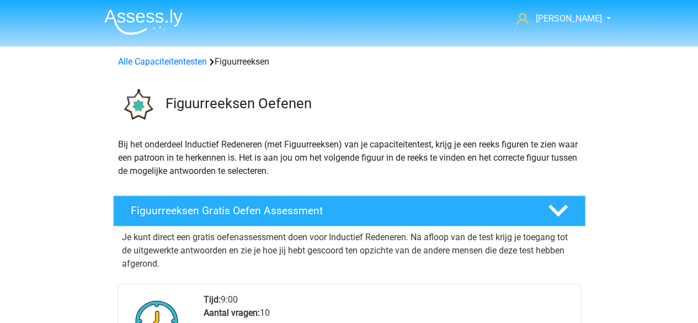
click at [153, 56] on link "Alle Capaciteitentesten" at bounding box center [162, 61] width 89 height 10
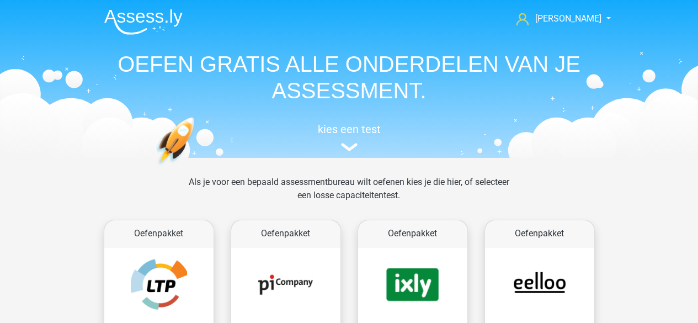
scroll to position [468, 0]
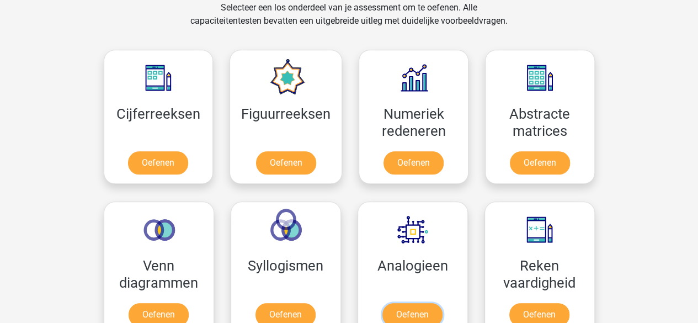
click at [437, 303] on link "Oefenen" at bounding box center [412, 314] width 60 height 23
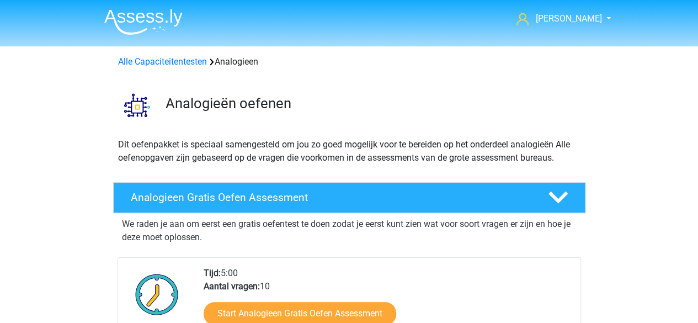
scroll to position [242, 0]
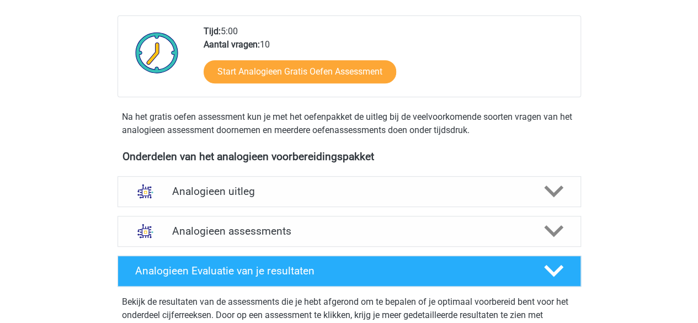
click at [295, 244] on div "Analogieen assessments" at bounding box center [348, 231] width 463 height 31
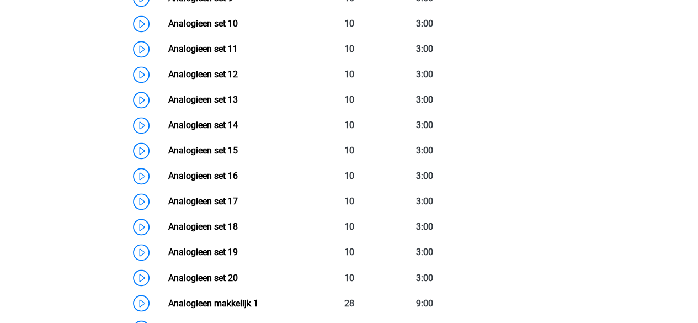
scroll to position [769, 0]
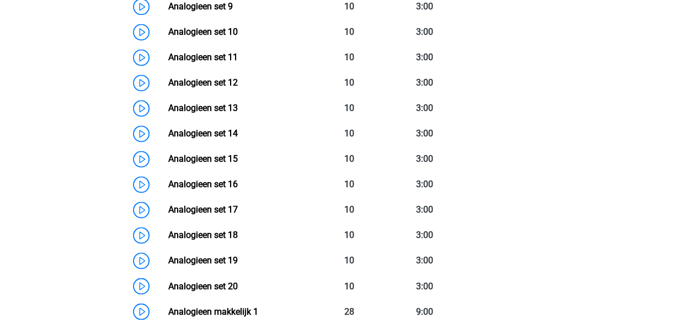
click at [235, 88] on link "Analogieen set 12" at bounding box center [203, 82] width 70 height 10
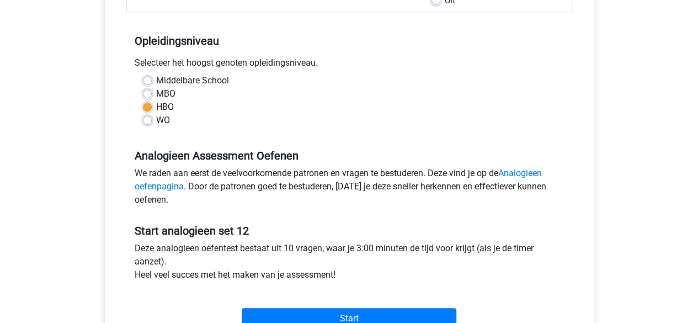
scroll to position [213, 0]
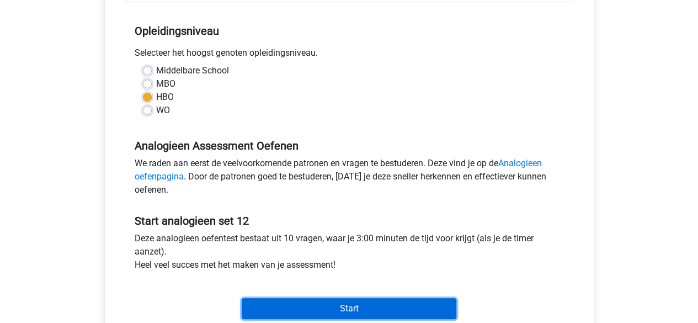
click at [357, 298] on input "Start" at bounding box center [349, 308] width 215 height 21
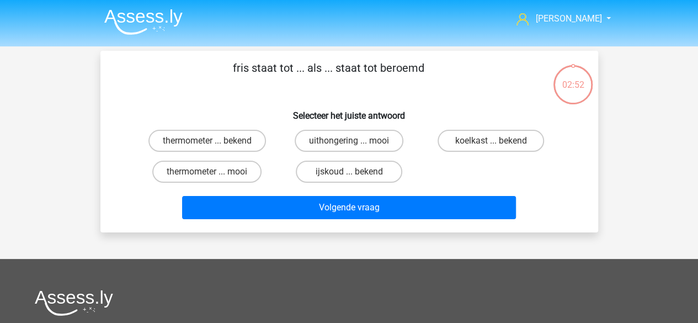
click at [355, 178] on input "ijskoud ... bekend" at bounding box center [352, 175] width 7 height 7
radio input "true"
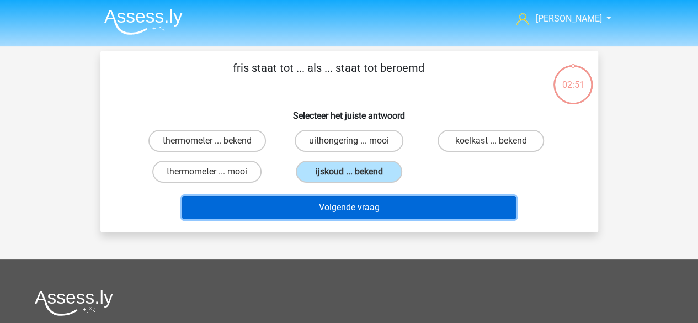
click at [354, 202] on button "Volgende vraag" at bounding box center [349, 207] width 334 height 23
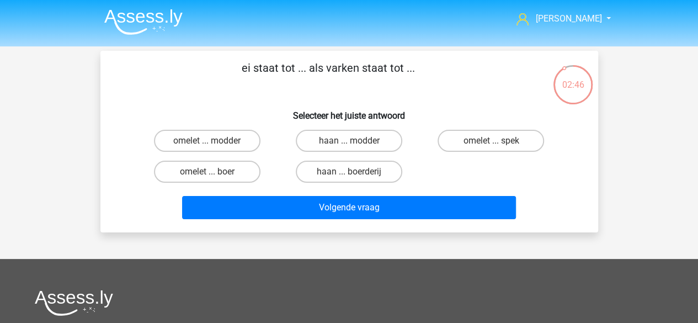
click at [467, 142] on label "omelet ... spek" at bounding box center [490, 141] width 106 height 22
click at [491, 142] on input "omelet ... spek" at bounding box center [494, 144] width 7 height 7
radio input "true"
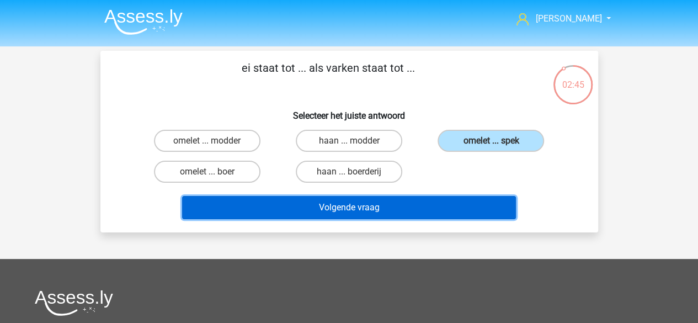
click at [404, 211] on button "Volgende vraag" at bounding box center [349, 207] width 334 height 23
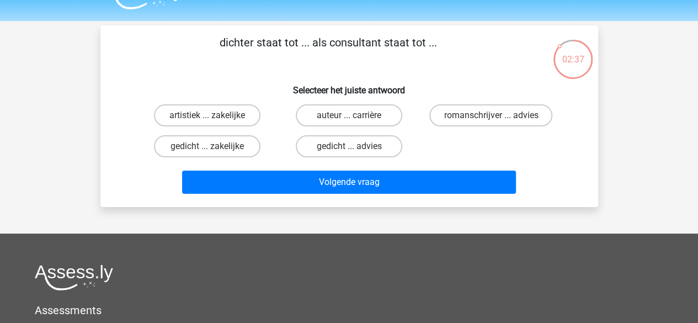
scroll to position [25, 0]
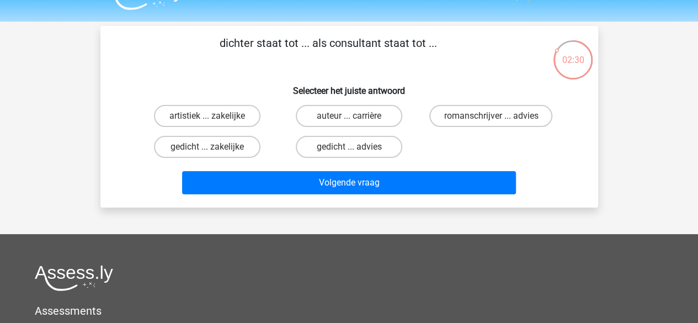
click at [367, 151] on label "gedicht ... advies" at bounding box center [349, 147] width 106 height 22
click at [356, 151] on input "gedicht ... advies" at bounding box center [352, 150] width 7 height 7
radio input "true"
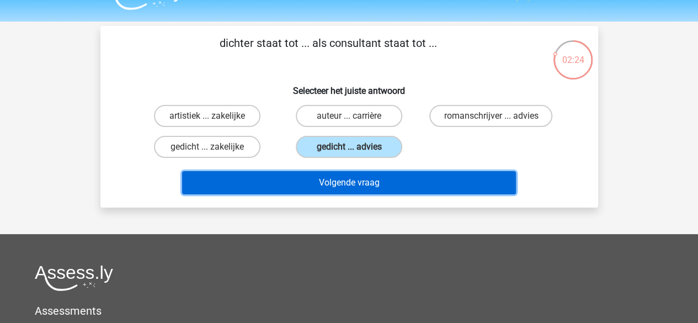
click at [366, 180] on button "Volgende vraag" at bounding box center [349, 182] width 334 height 23
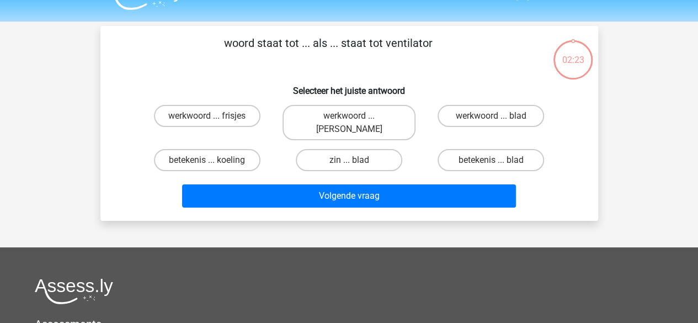
scroll to position [51, 0]
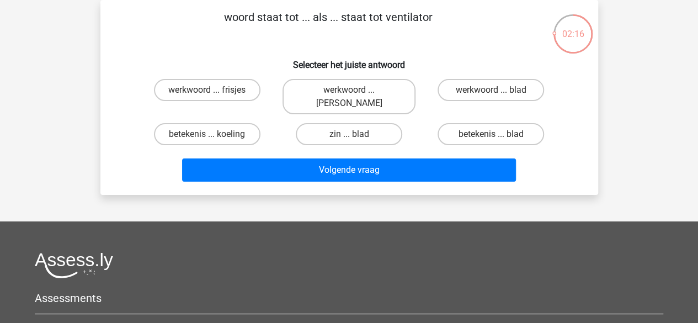
click at [228, 123] on label "betekenis ... koeling" at bounding box center [207, 134] width 106 height 22
click at [214, 134] on input "betekenis ... koeling" at bounding box center [210, 137] width 7 height 7
radio input "true"
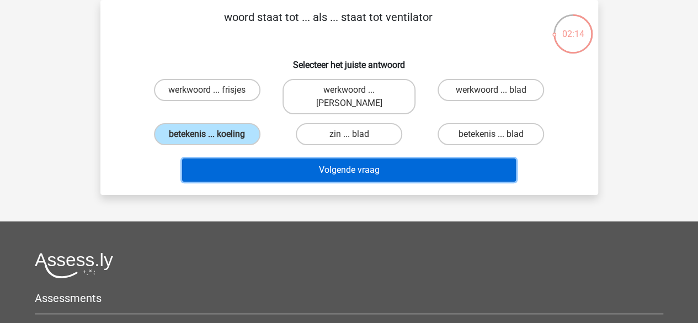
click at [360, 158] on button "Volgende vraag" at bounding box center [349, 169] width 334 height 23
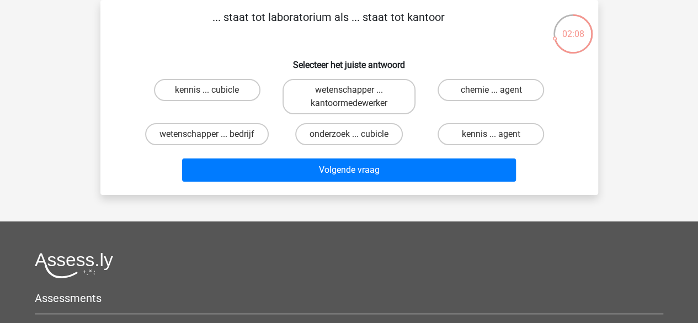
click at [364, 82] on label "wetenschapper ... kantoormedewerker" at bounding box center [348, 96] width 133 height 35
click at [356, 90] on input "wetenschapper ... kantoormedewerker" at bounding box center [352, 93] width 7 height 7
radio input "true"
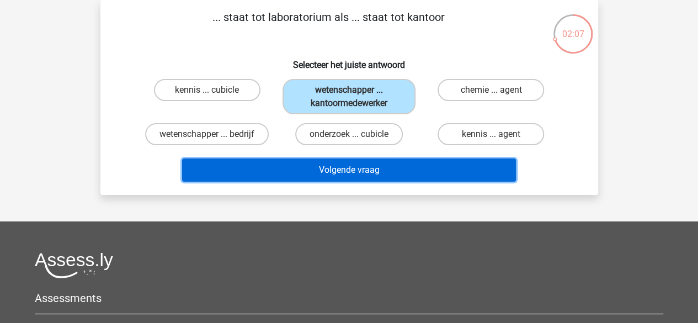
click at [367, 176] on button "Volgende vraag" at bounding box center [349, 169] width 334 height 23
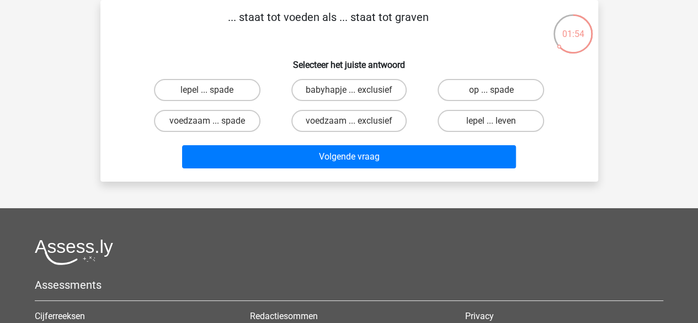
click at [225, 86] on label "lepel ... spade" at bounding box center [207, 90] width 106 height 22
click at [214, 90] on input "lepel ... spade" at bounding box center [210, 93] width 7 height 7
radio input "true"
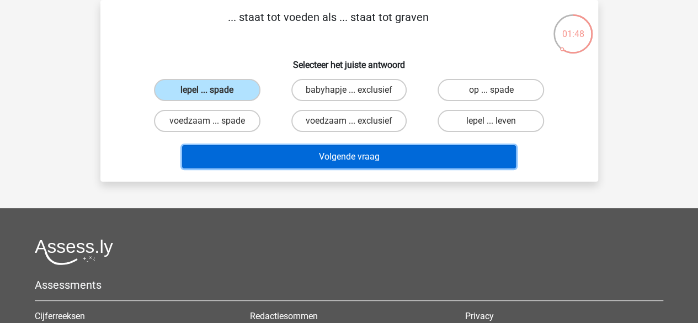
click at [380, 166] on button "Volgende vraag" at bounding box center [349, 156] width 334 height 23
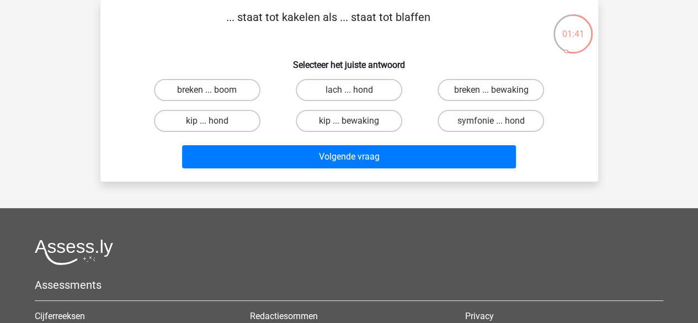
click at [236, 122] on label "kip ... hond" at bounding box center [207, 121] width 106 height 22
click at [214, 122] on input "kip ... hond" at bounding box center [210, 124] width 7 height 7
radio input "true"
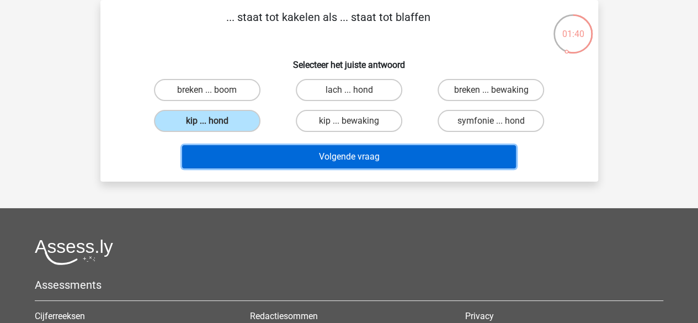
click at [363, 154] on button "Volgende vraag" at bounding box center [349, 156] width 334 height 23
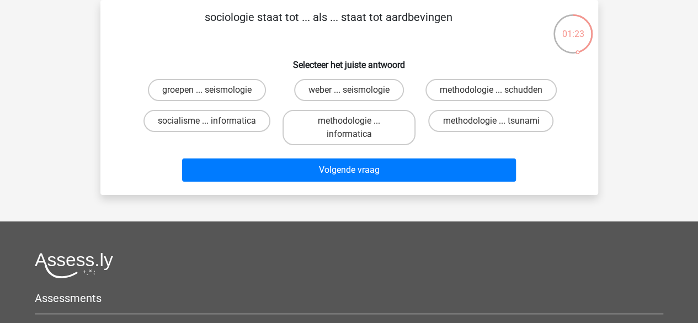
click at [465, 89] on label "methodologie ... schudden" at bounding box center [490, 90] width 131 height 22
click at [491, 90] on input "methodologie ... schudden" at bounding box center [494, 93] width 7 height 7
radio input "true"
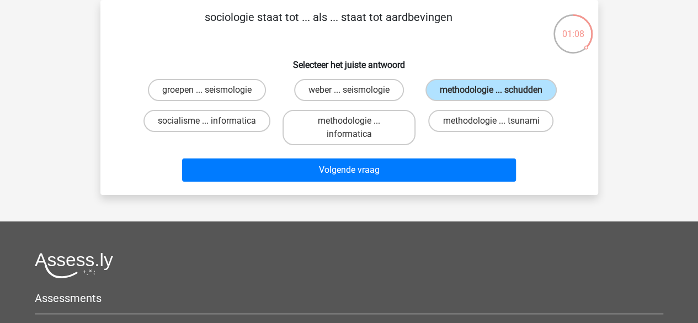
click at [242, 93] on label "groepen ... seismologie" at bounding box center [207, 90] width 118 height 22
click at [214, 93] on input "groepen ... seismologie" at bounding box center [210, 93] width 7 height 7
radio input "true"
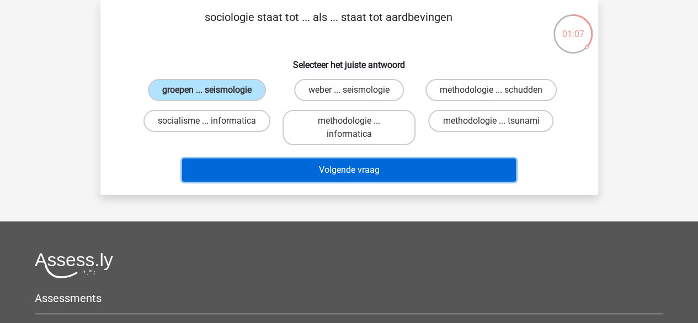
click at [364, 175] on button "Volgende vraag" at bounding box center [349, 169] width 334 height 23
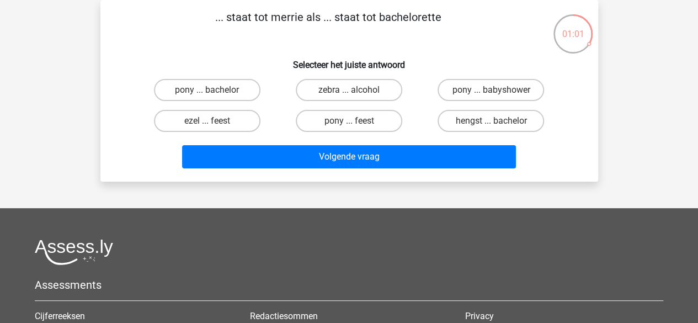
click at [480, 126] on label "hengst ... bachelor" at bounding box center [490, 121] width 106 height 22
click at [491, 126] on input "hengst ... bachelor" at bounding box center [494, 124] width 7 height 7
radio input "true"
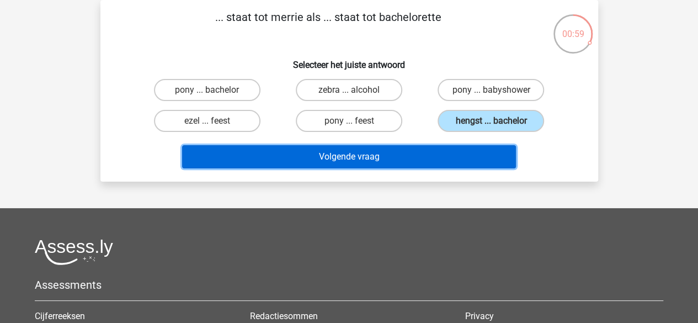
click at [381, 161] on button "Volgende vraag" at bounding box center [349, 156] width 334 height 23
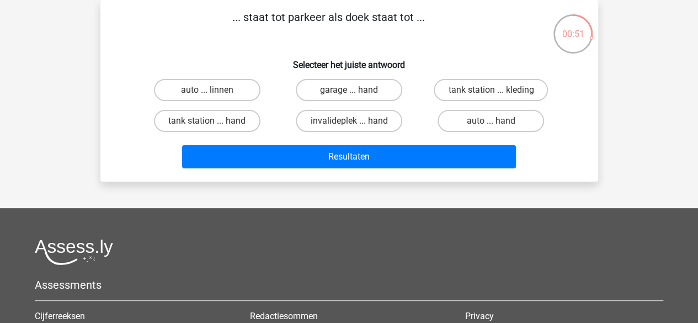
click at [366, 91] on label "garage ... hand" at bounding box center [349, 90] width 106 height 22
click at [356, 91] on input "garage ... hand" at bounding box center [352, 93] width 7 height 7
radio input "true"
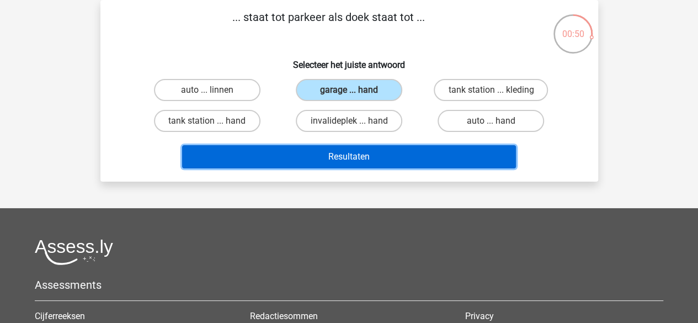
click at [367, 163] on button "Resultaten" at bounding box center [349, 156] width 334 height 23
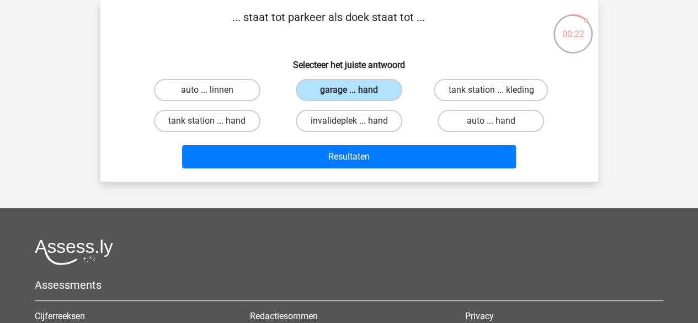
scroll to position [0, 0]
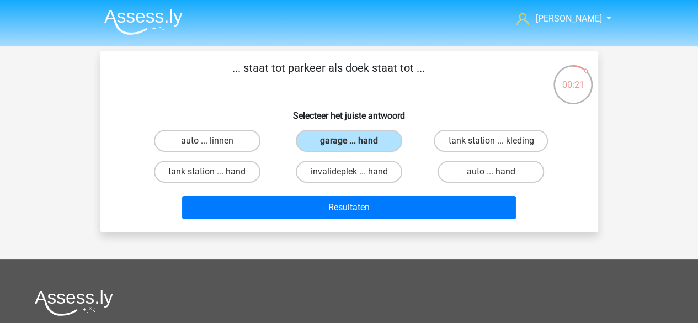
click at [156, 15] on img at bounding box center [143, 22] width 78 height 26
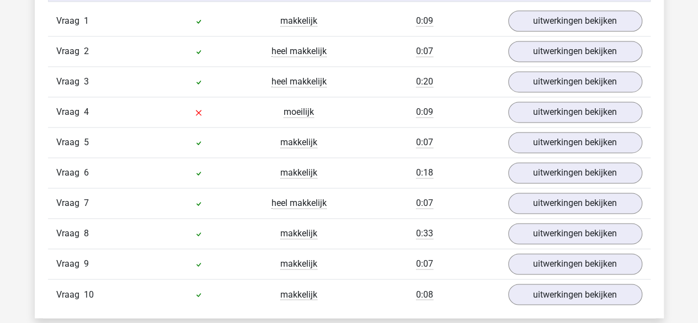
scroll to position [773, 0]
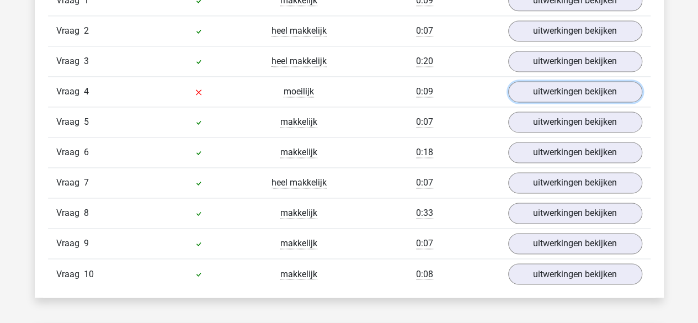
click at [546, 92] on link "uitwerkingen bekijken" at bounding box center [575, 91] width 134 height 21
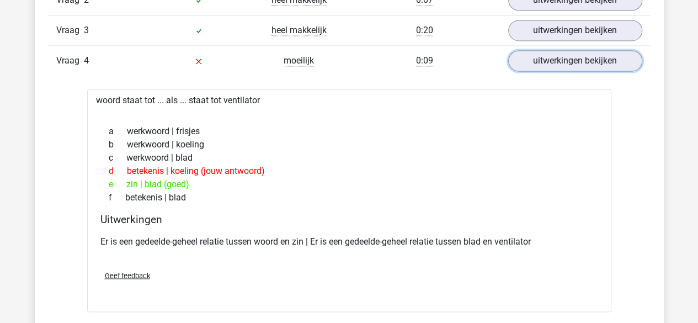
scroll to position [802, 0]
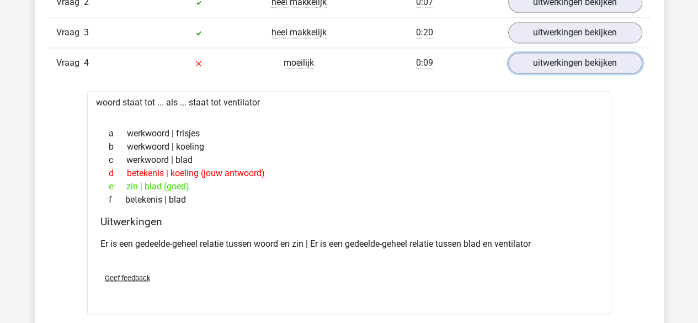
click at [565, 55] on link "uitwerkingen bekijken" at bounding box center [575, 62] width 134 height 21
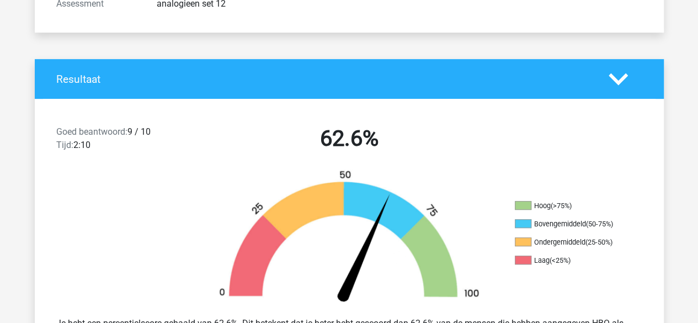
scroll to position [0, 0]
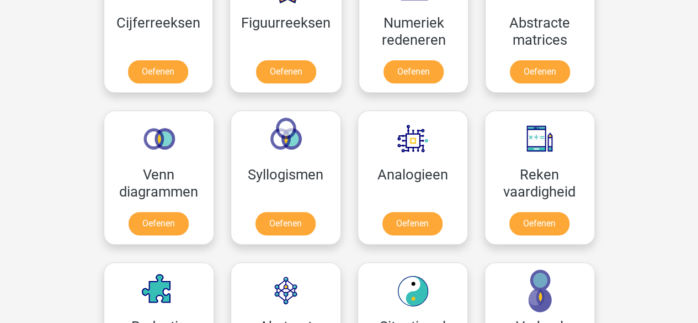
scroll to position [559, 0]
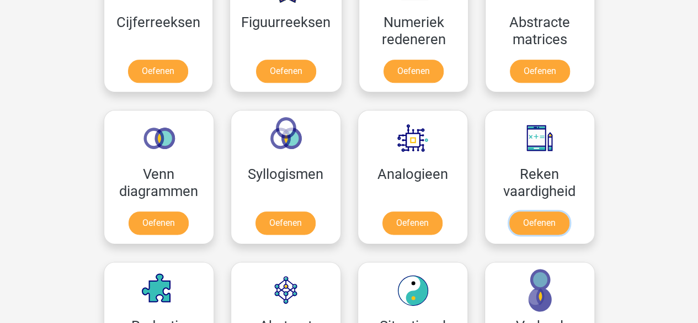
click at [523, 211] on link "Oefenen" at bounding box center [539, 222] width 60 height 23
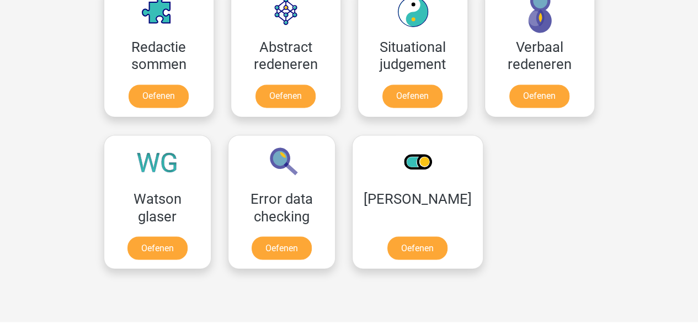
scroll to position [748, 0]
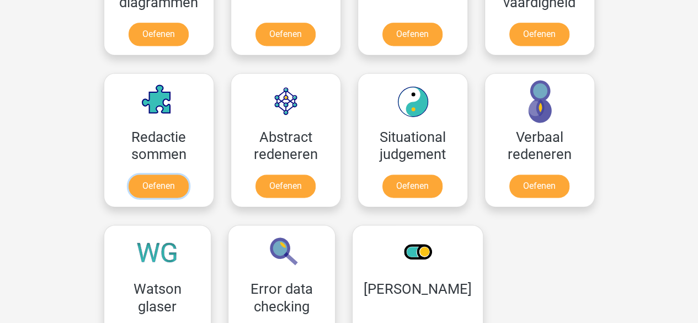
click at [151, 184] on link "Oefenen" at bounding box center [159, 185] width 60 height 23
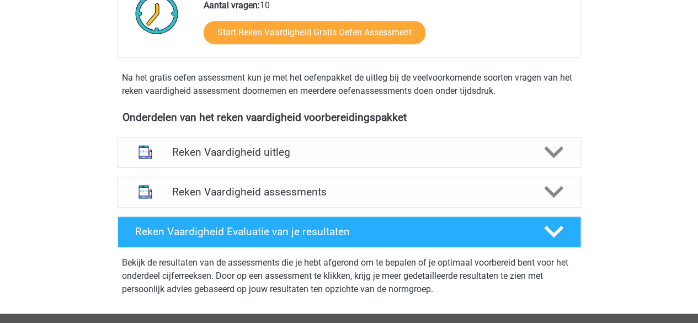
scroll to position [320, 0]
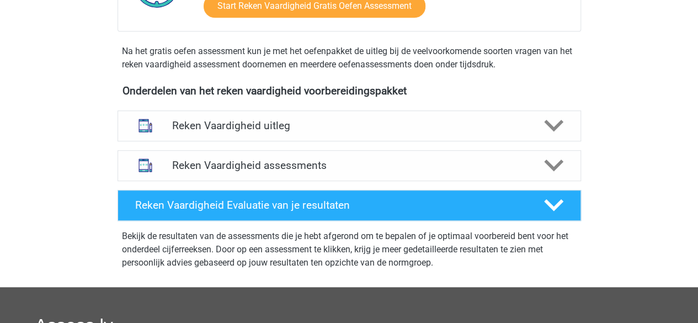
click at [270, 117] on div "Reken Vaardigheid uitleg" at bounding box center [348, 125] width 463 height 31
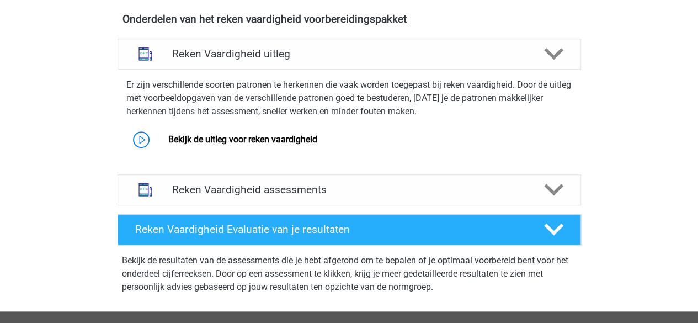
scroll to position [393, 0]
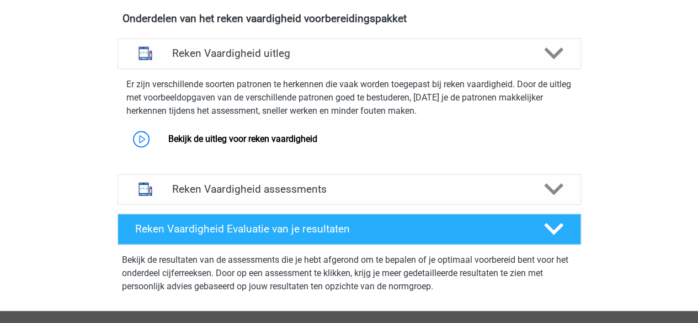
click at [268, 143] on link "Bekijk de uitleg voor reken vaardigheid" at bounding box center [242, 138] width 149 height 10
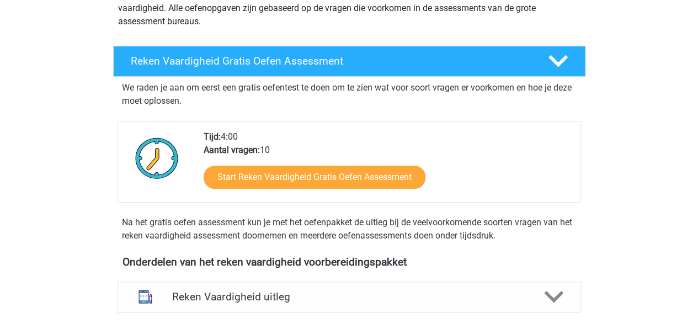
scroll to position [0, 0]
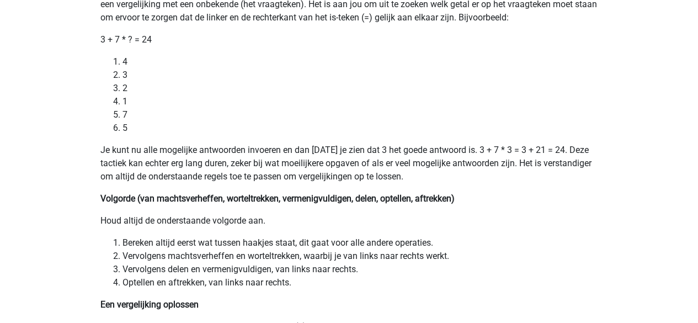
scroll to position [104, 0]
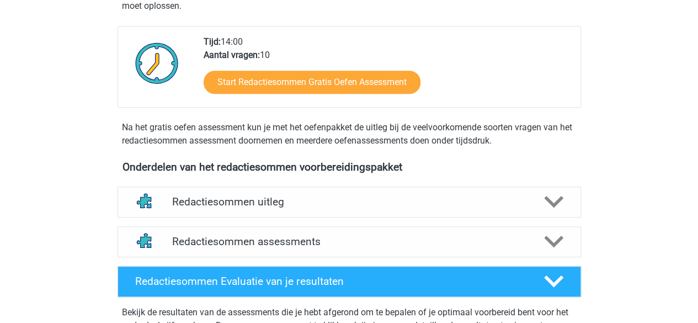
scroll to position [232, 0]
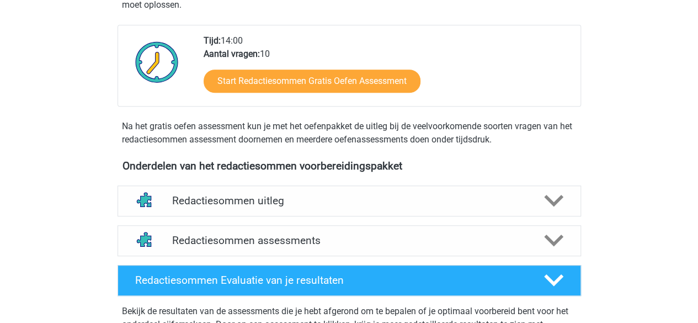
click at [271, 207] on h4 "Redactiesommen uitleg" at bounding box center [349, 200] width 354 height 13
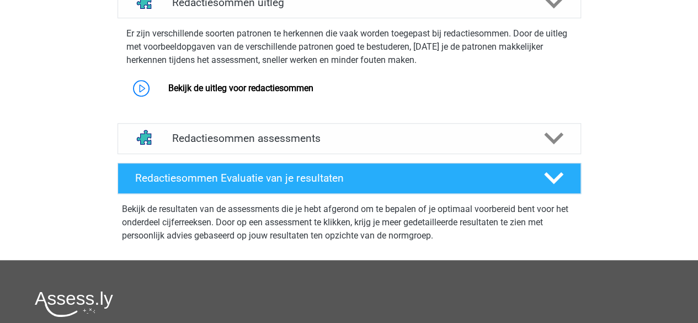
scroll to position [431, 0]
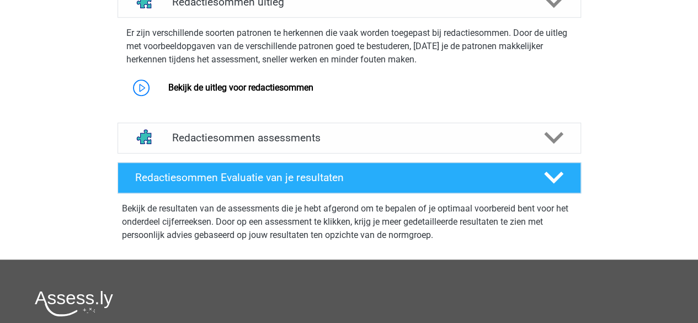
click at [259, 93] on link "Bekijk de uitleg voor redactiesommen" at bounding box center [240, 87] width 145 height 10
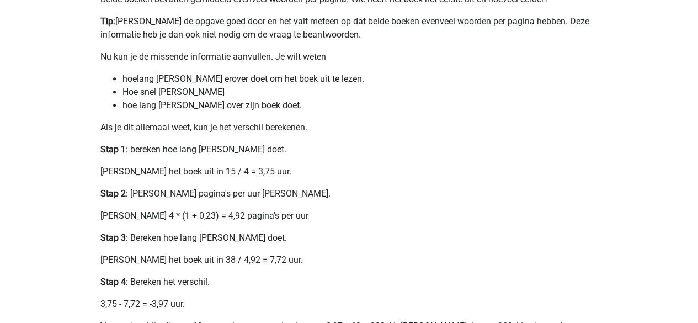
scroll to position [293, 0]
